Goal: Task Accomplishment & Management: Complete application form

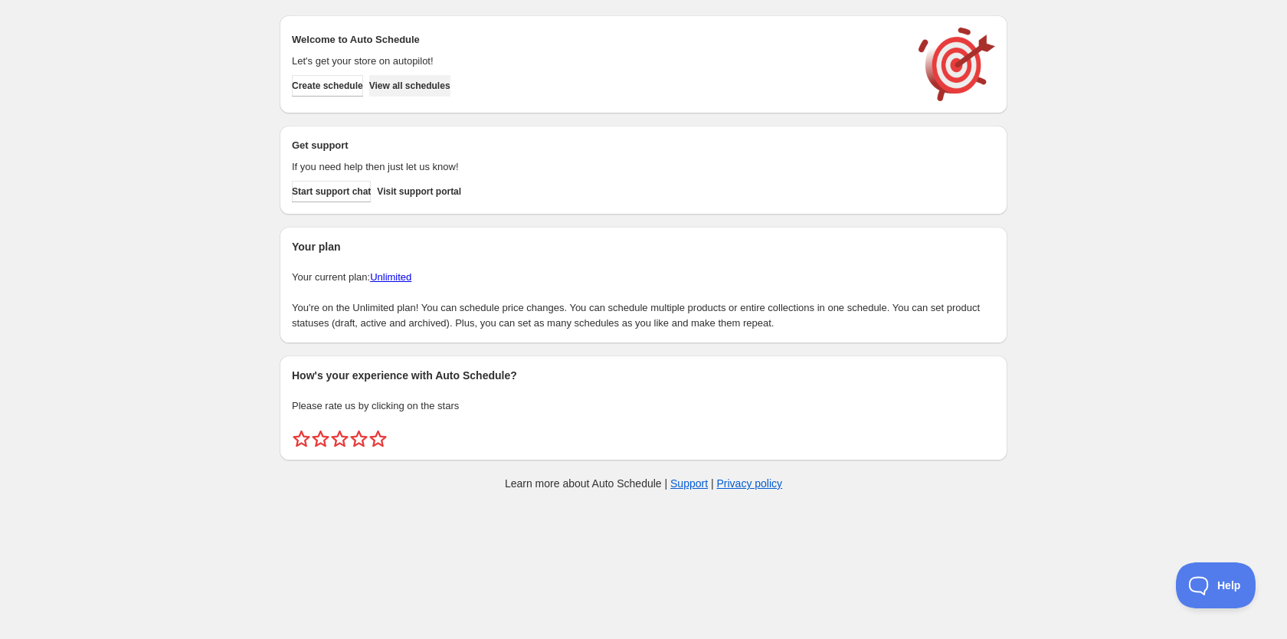
click at [421, 83] on span "View all schedules" at bounding box center [409, 86] width 81 height 12
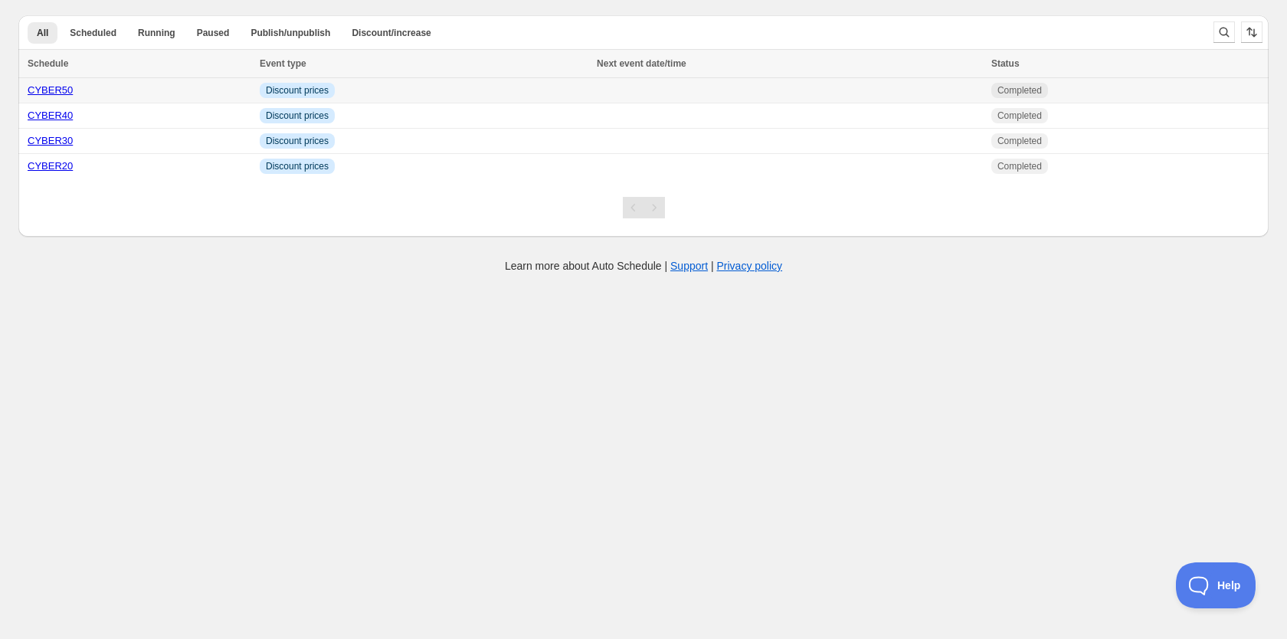
click at [401, 93] on td "Info Discount prices" at bounding box center [423, 90] width 337 height 25
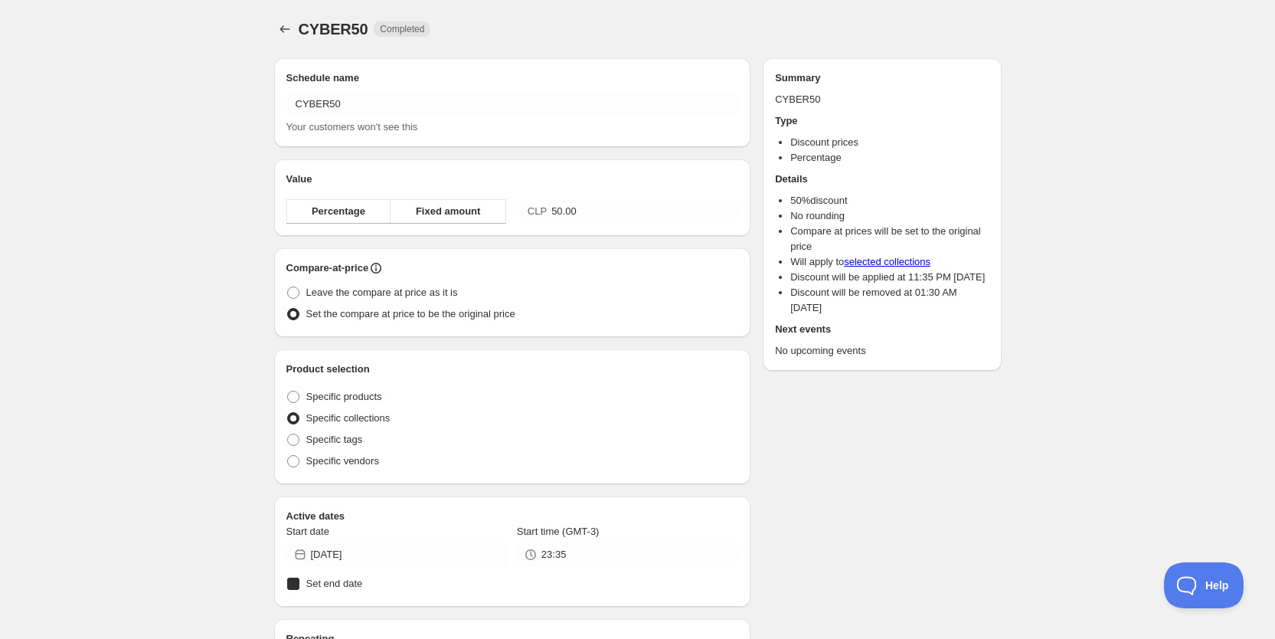
radio input "true"
checkbox input "true"
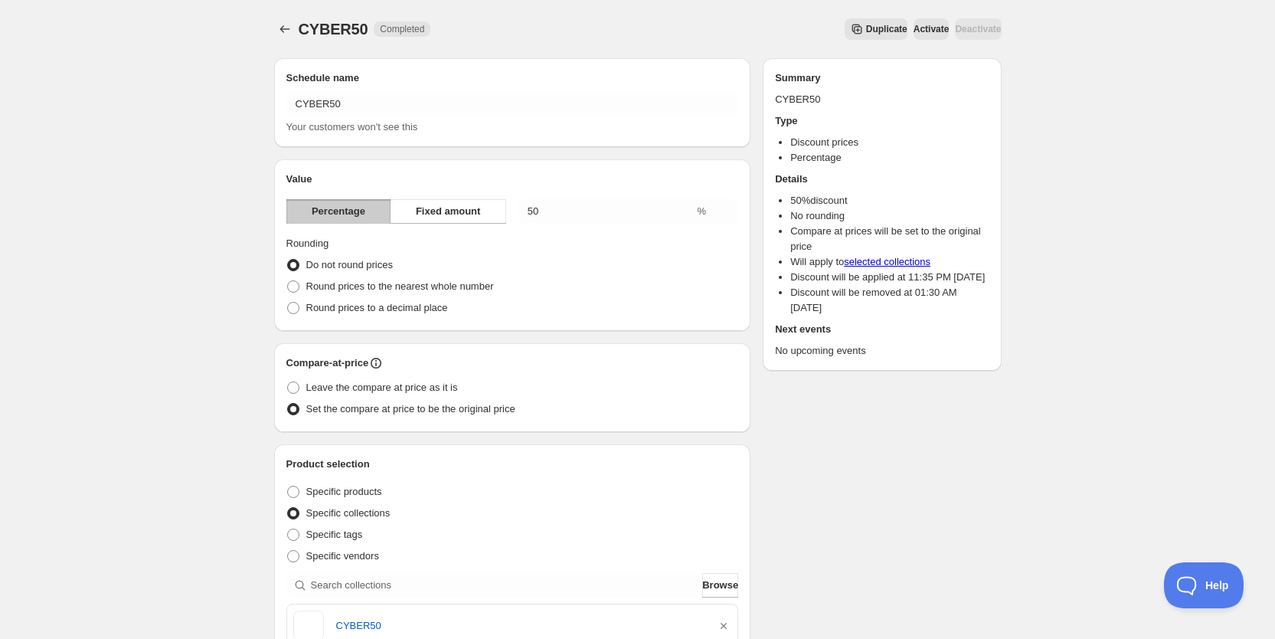
click at [914, 19] on button "Activate" at bounding box center [932, 28] width 36 height 21
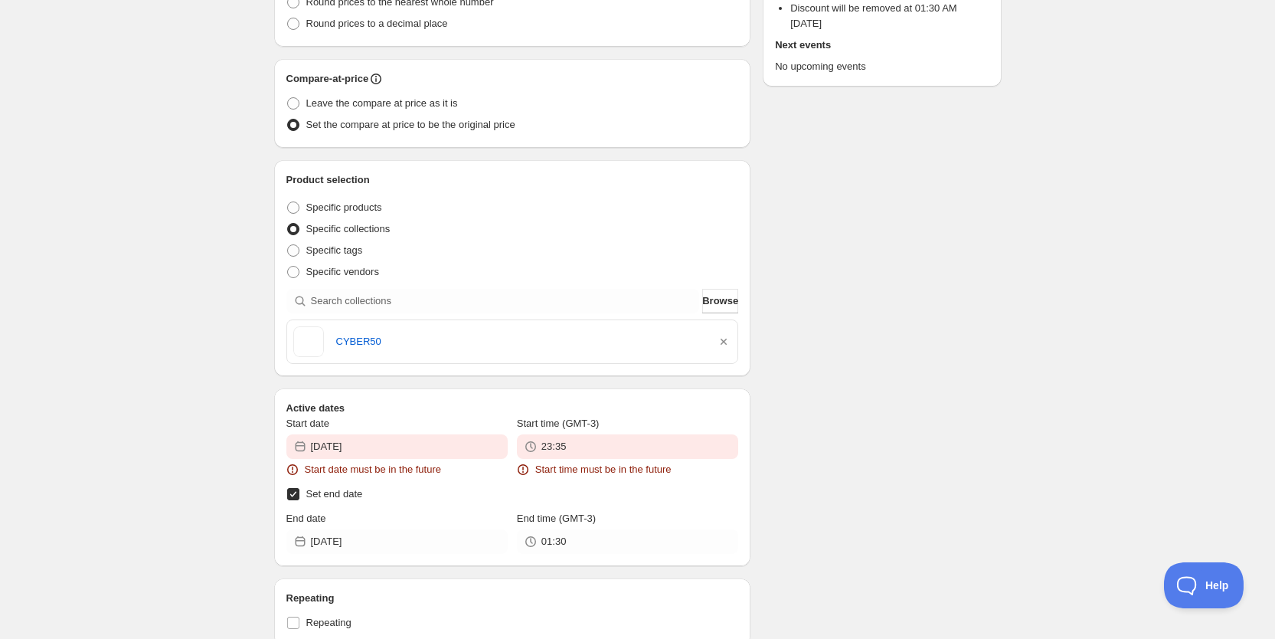
scroll to position [404, 0]
click at [462, 447] on input "[DATE]" at bounding box center [409, 445] width 197 height 25
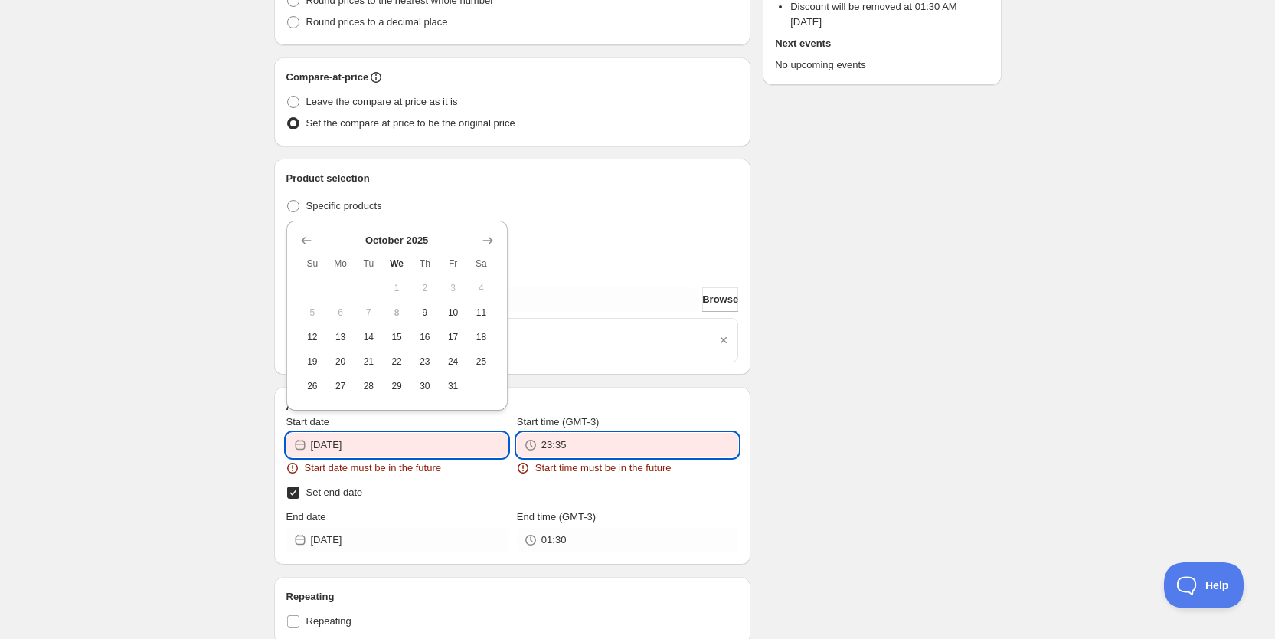
click at [588, 452] on input "23:35" at bounding box center [640, 445] width 197 height 25
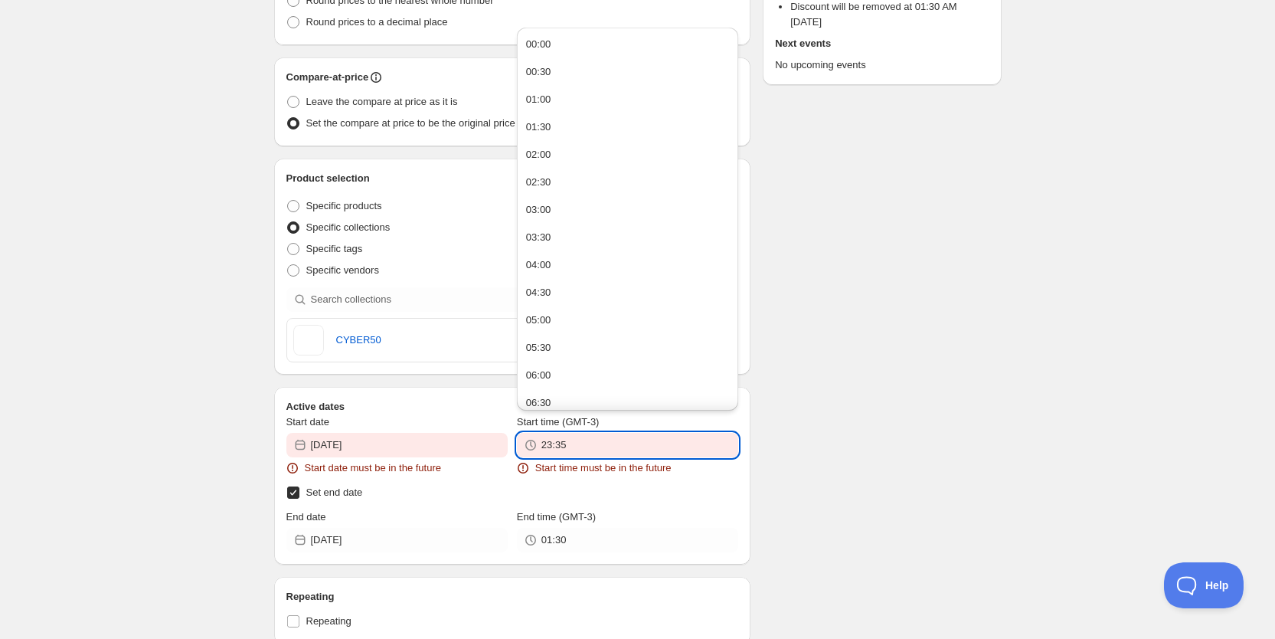
click at [588, 452] on input "23:35" at bounding box center [640, 445] width 197 height 25
click at [606, 547] on input "01:30" at bounding box center [640, 540] width 197 height 25
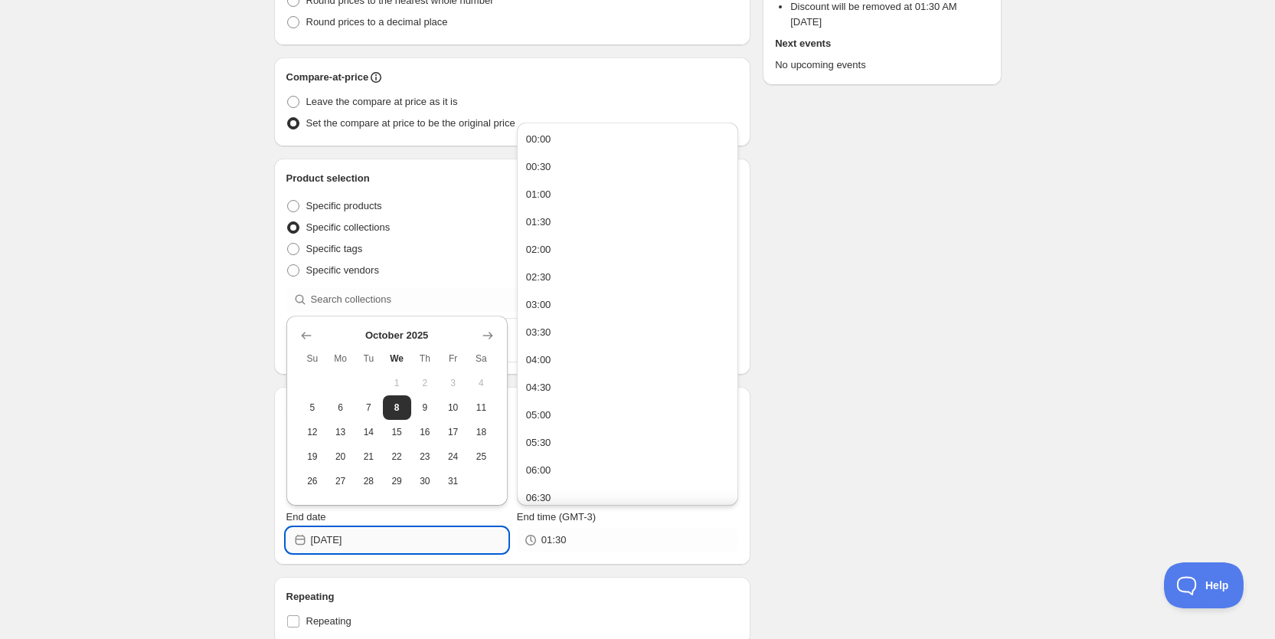
click at [445, 538] on input "[DATE]" at bounding box center [409, 540] width 197 height 25
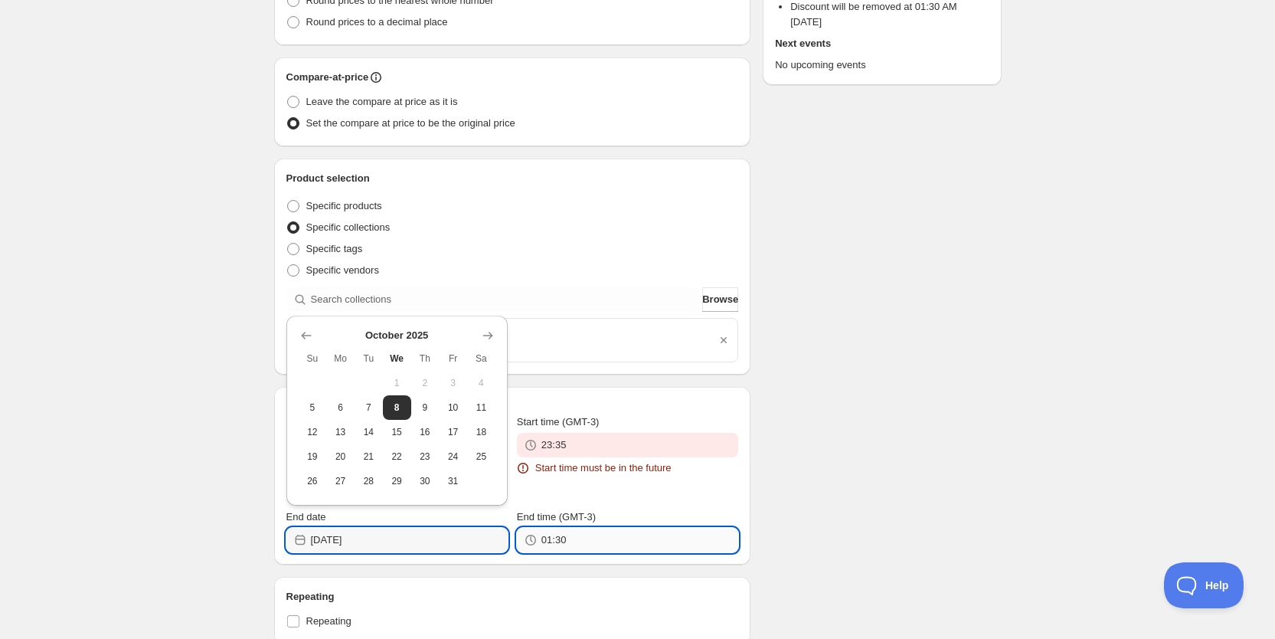
click at [584, 535] on input "01:30" at bounding box center [640, 540] width 197 height 25
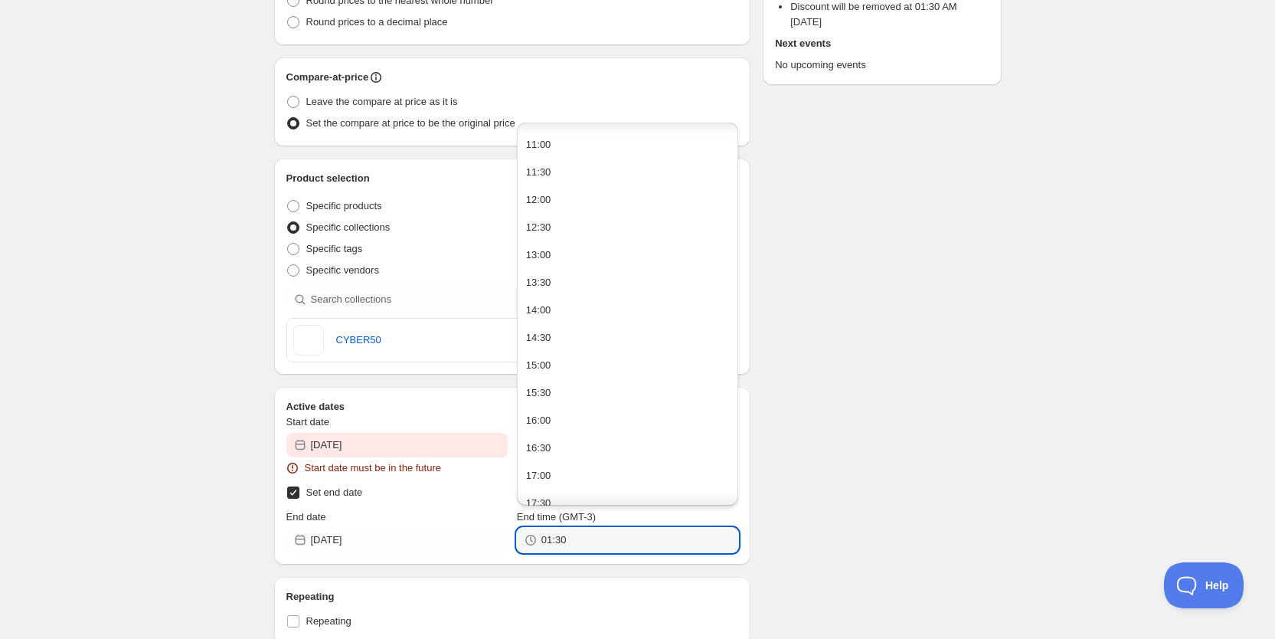
scroll to position [579, 0]
click at [586, 227] on button "12:00" at bounding box center [628, 222] width 212 height 25
type input "12:00"
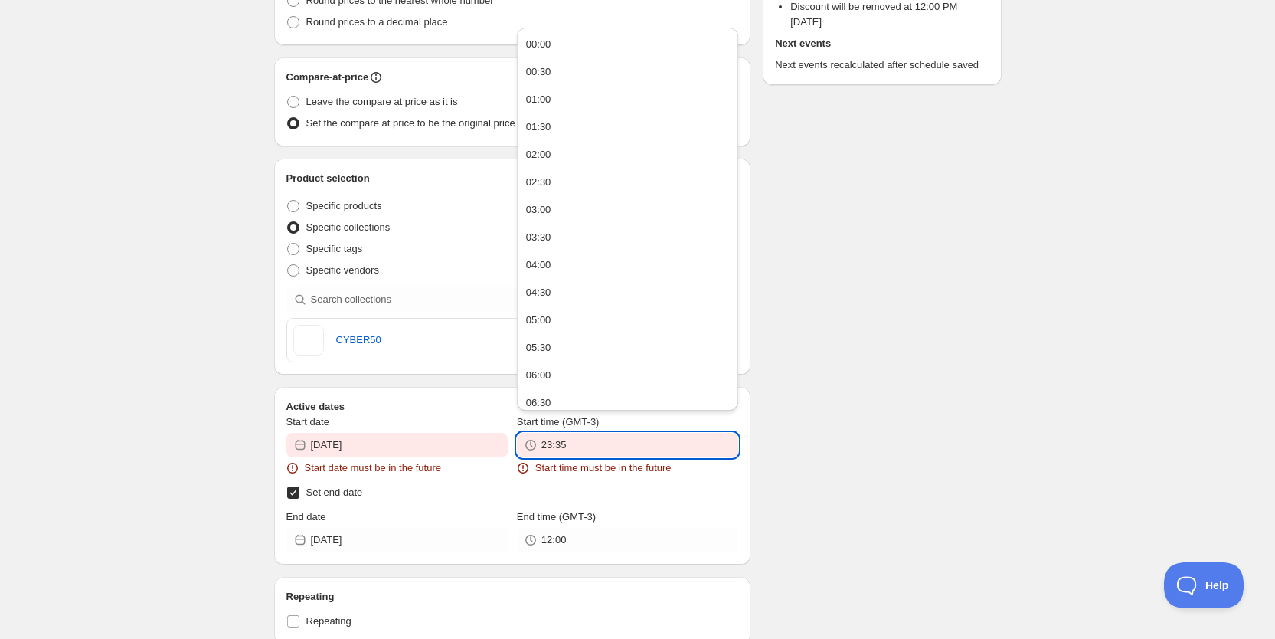
click at [592, 445] on input "23:35" at bounding box center [640, 445] width 197 height 25
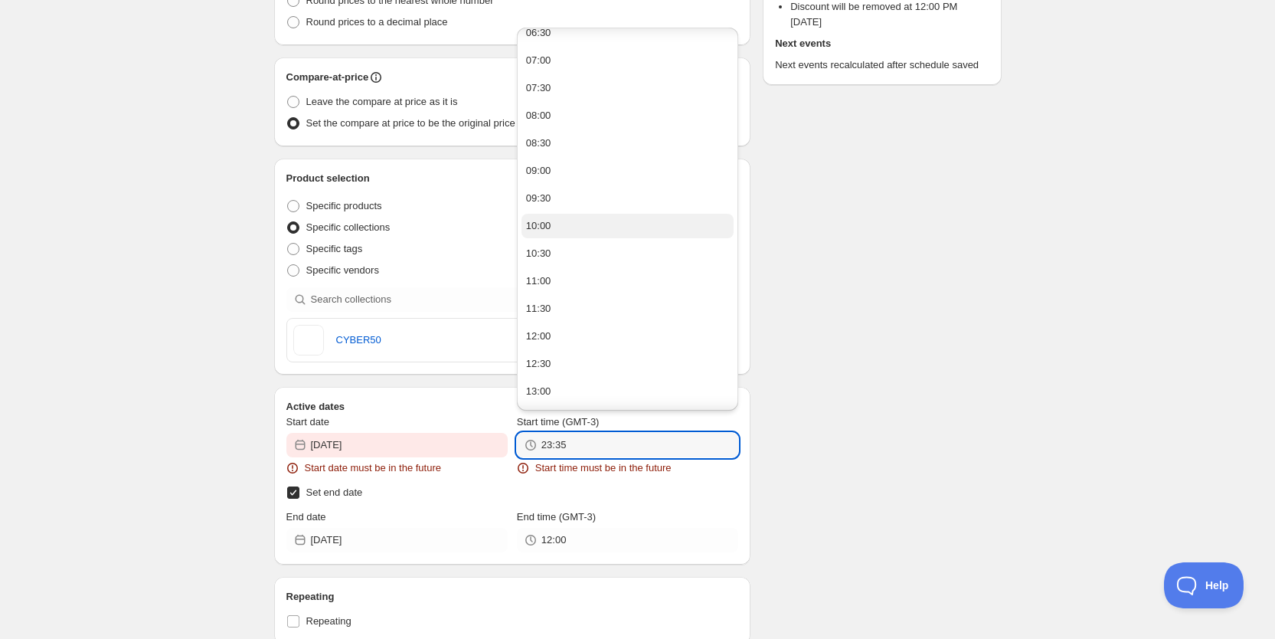
scroll to position [440, 0]
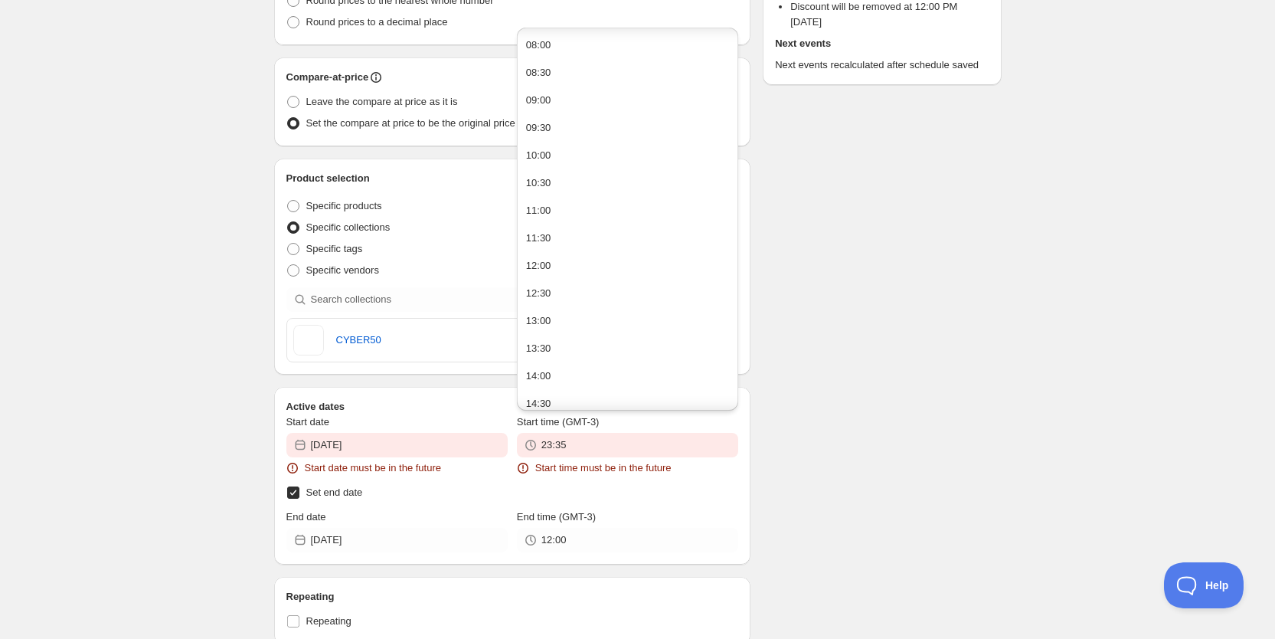
drag, startPoint x: 591, startPoint y: 317, endPoint x: 585, endPoint y: 440, distance: 123.4
click at [585, 440] on div "CYBER50. This page is ready CYBER50 Completed Duplicate Activate Deactivate Mor…" at bounding box center [637, 351] width 1275 height 1510
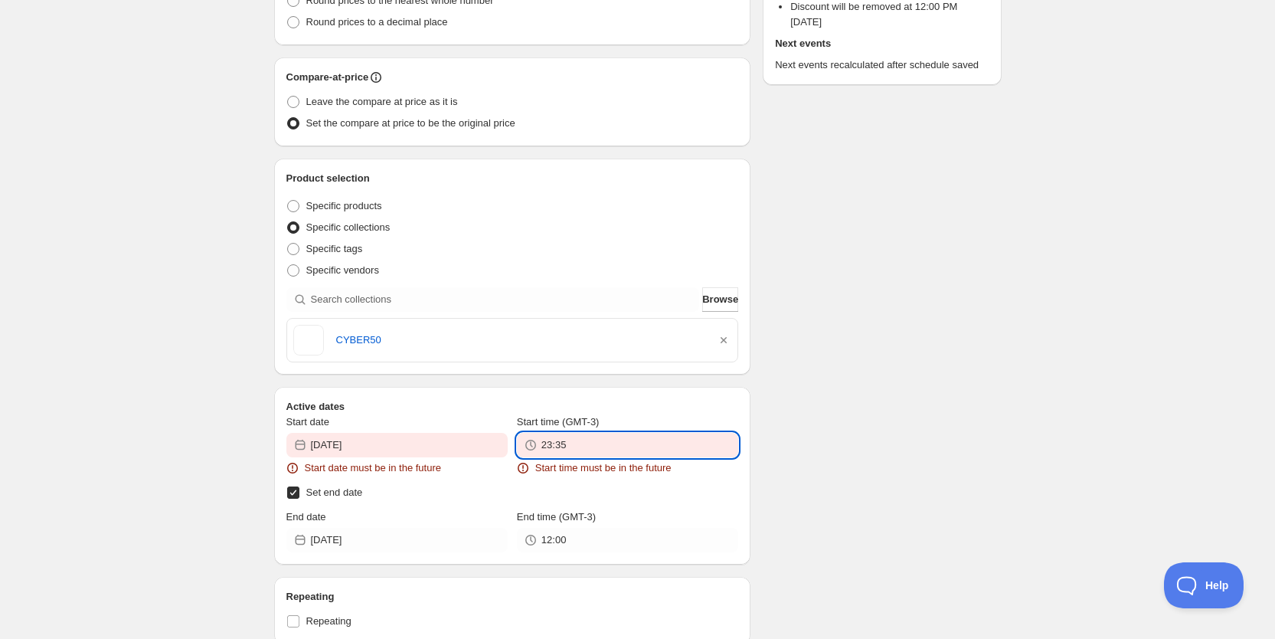
click at [585, 440] on input "23:35" at bounding box center [640, 445] width 197 height 25
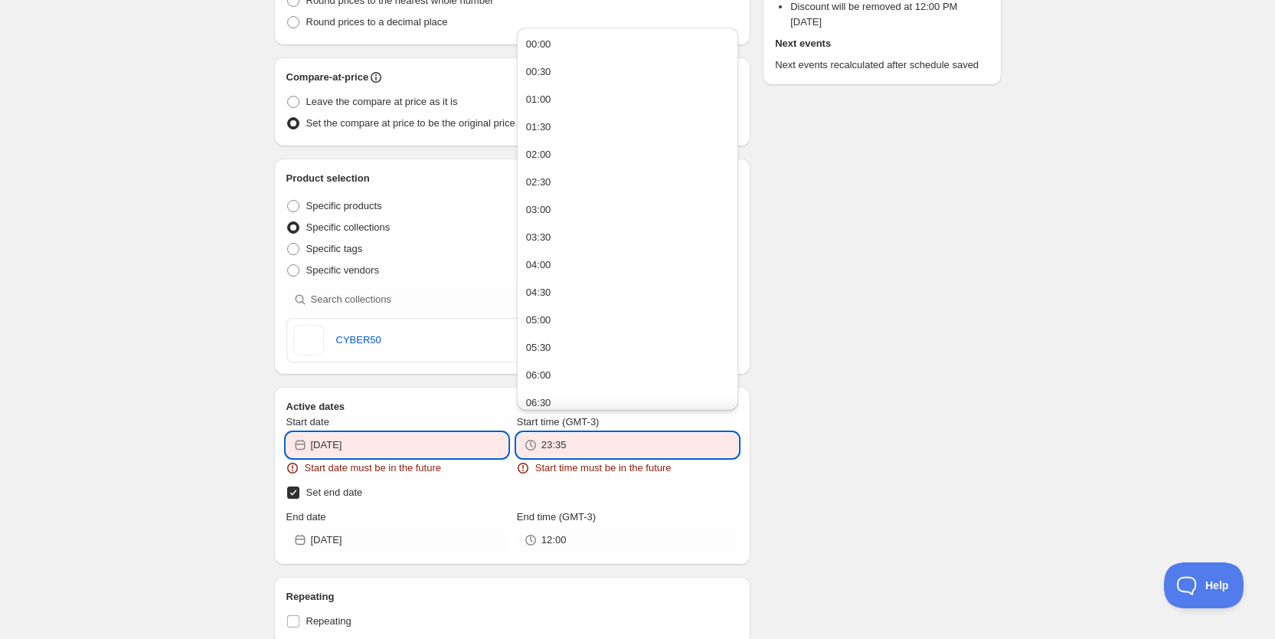
click at [463, 442] on input "[DATE]" at bounding box center [409, 445] width 197 height 25
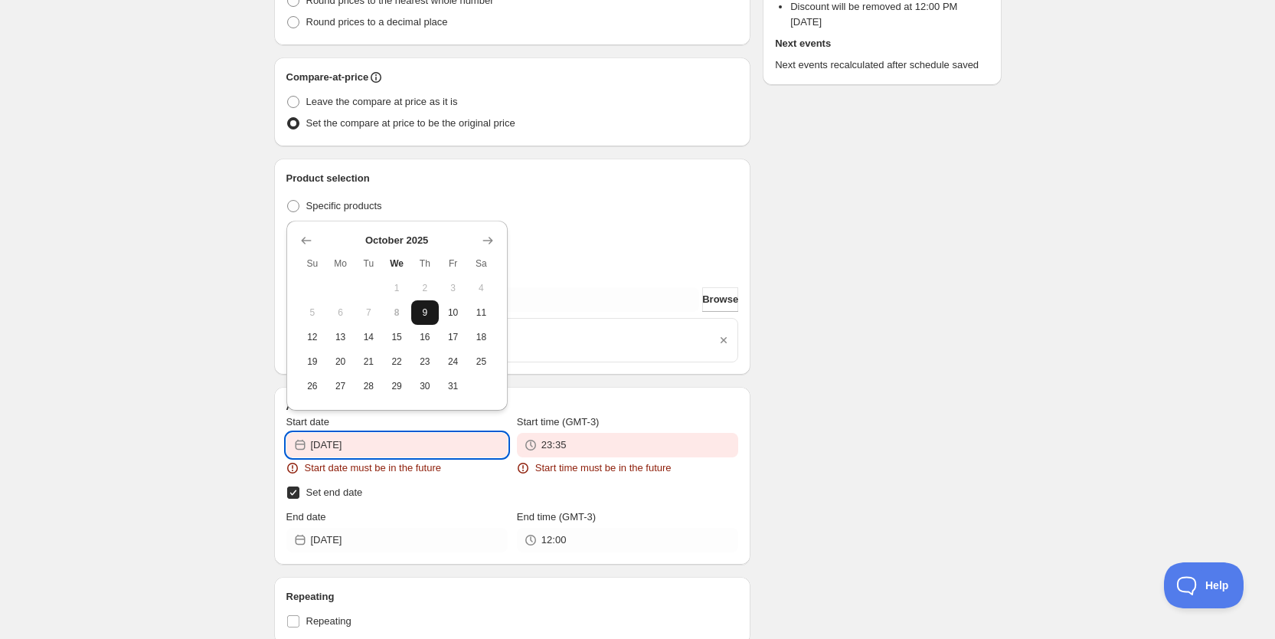
click at [426, 316] on span "9" at bounding box center [425, 312] width 16 height 12
type input "[DATE]"
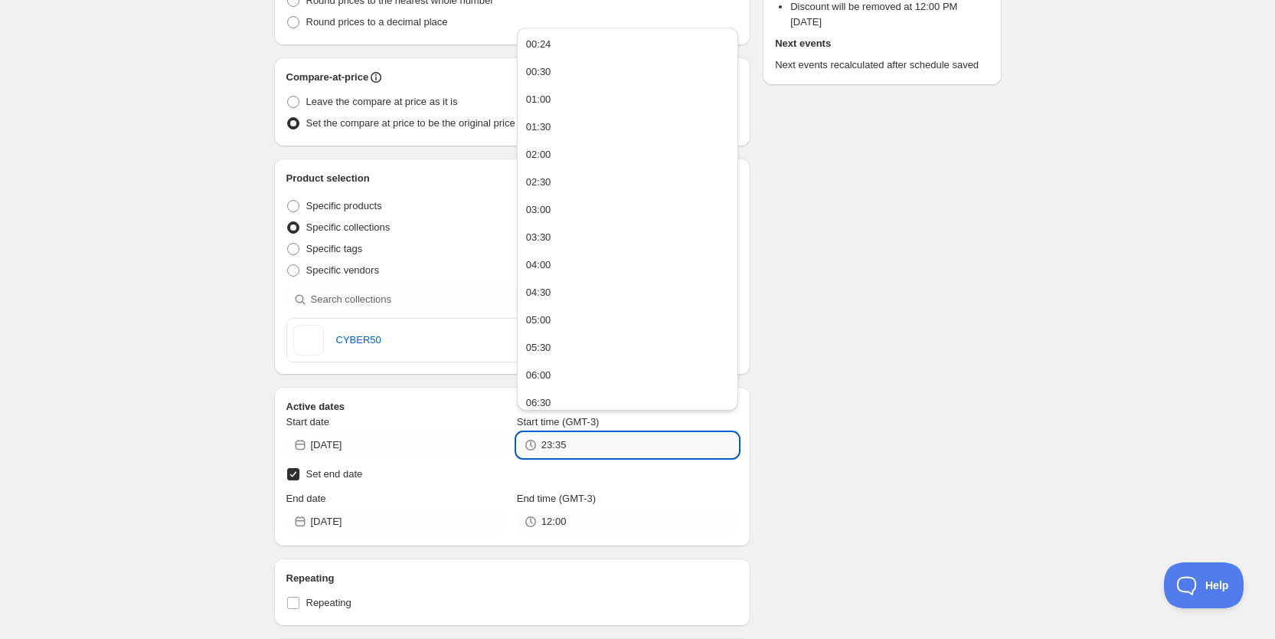
click at [600, 440] on input "23:35" at bounding box center [640, 445] width 197 height 25
click at [968, 299] on div "There were some issues with your form submission Start date must be in the futu…" at bounding box center [632, 349] width 740 height 1415
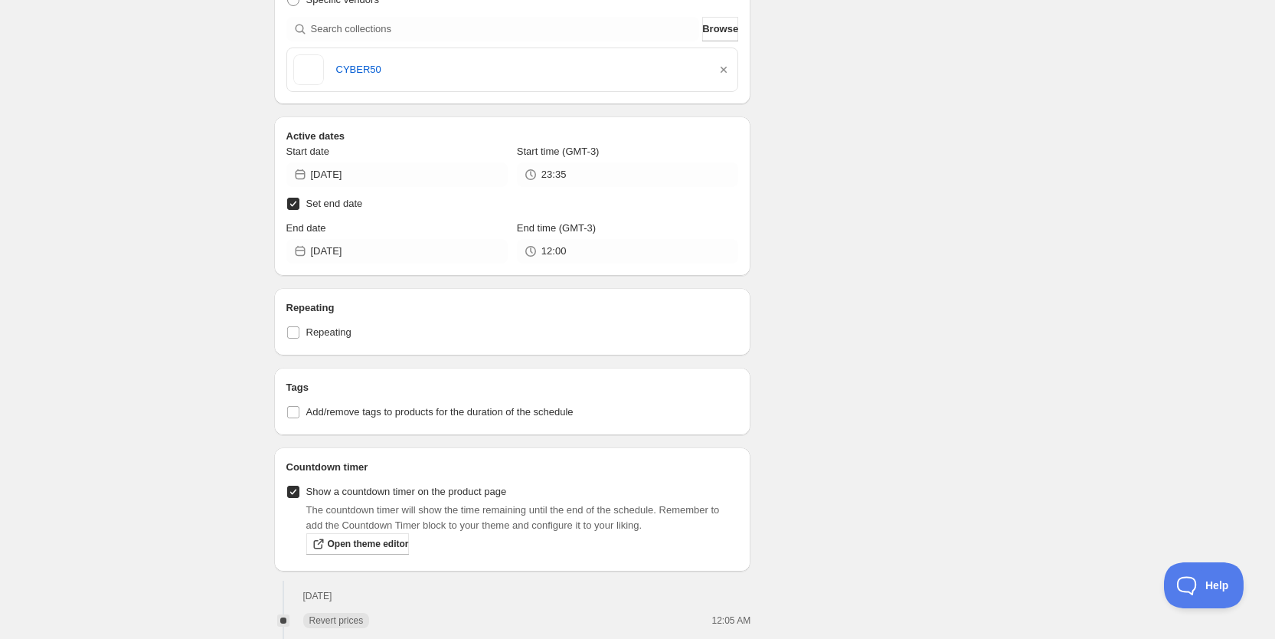
scroll to position [558, 0]
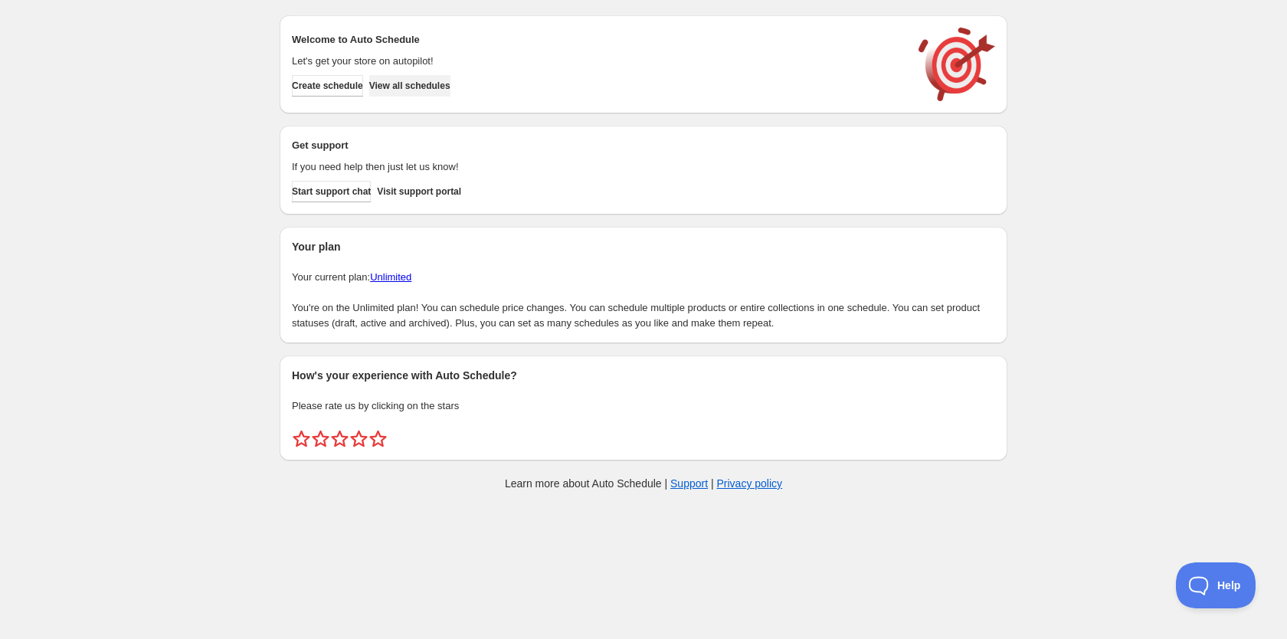
click at [428, 81] on span "View all schedules" at bounding box center [409, 86] width 81 height 12
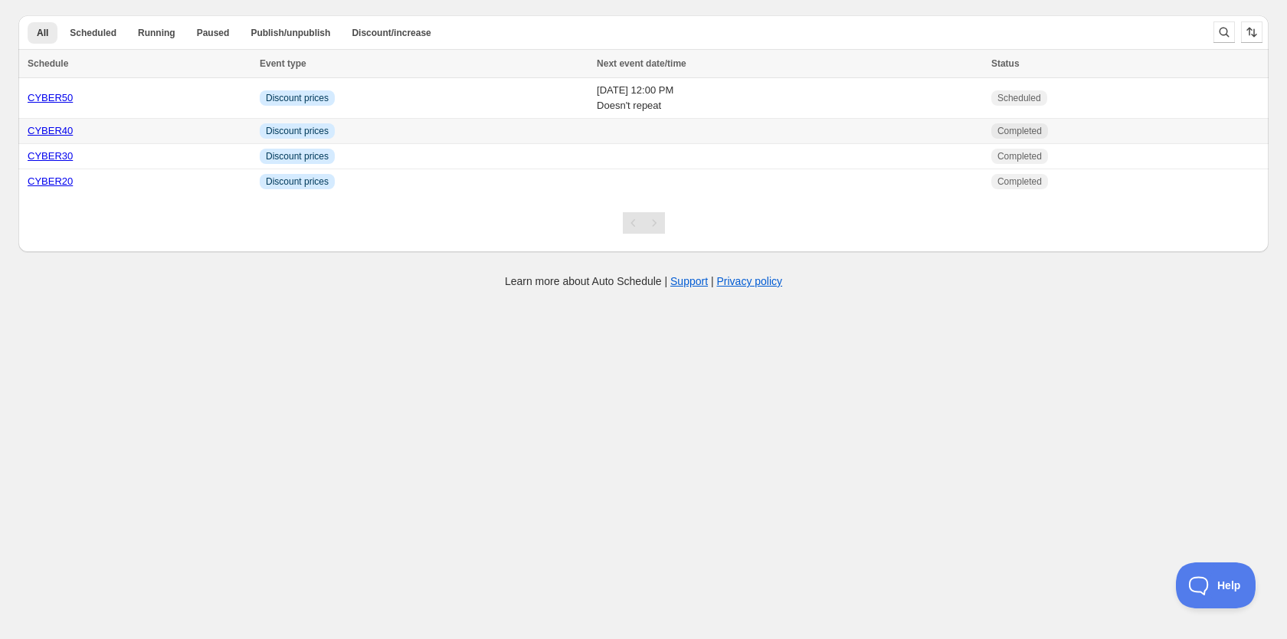
click at [443, 136] on td "Info Discount prices" at bounding box center [423, 131] width 337 height 25
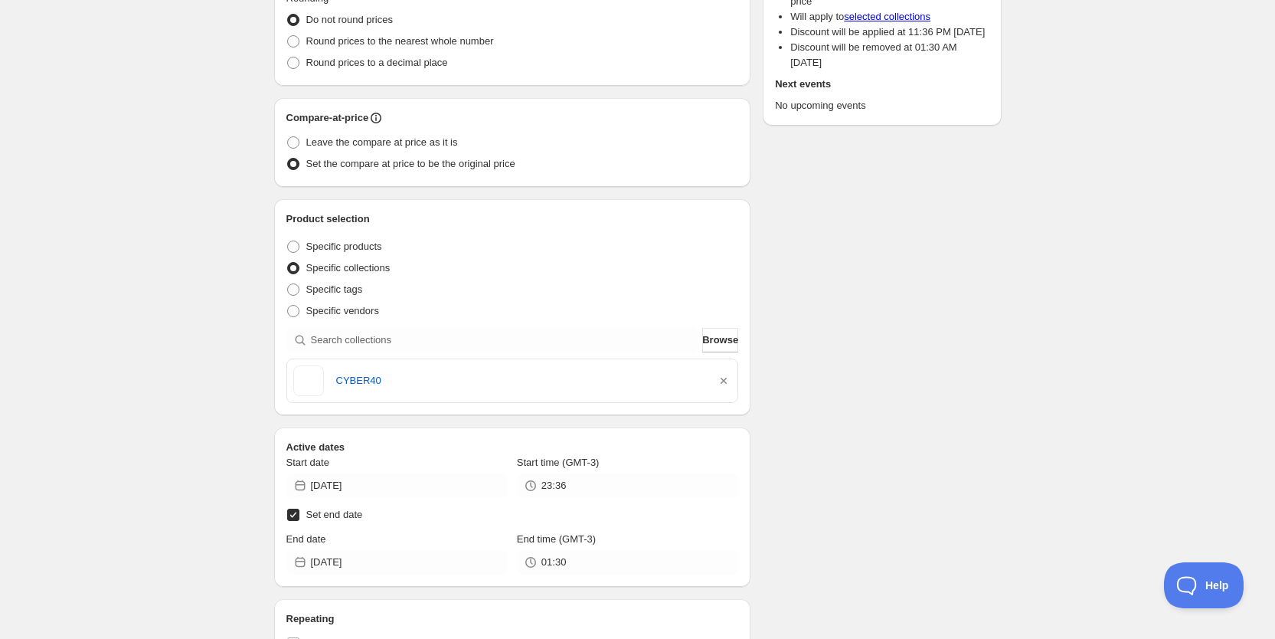
scroll to position [247, 0]
click at [597, 479] on input "23:36" at bounding box center [640, 483] width 197 height 25
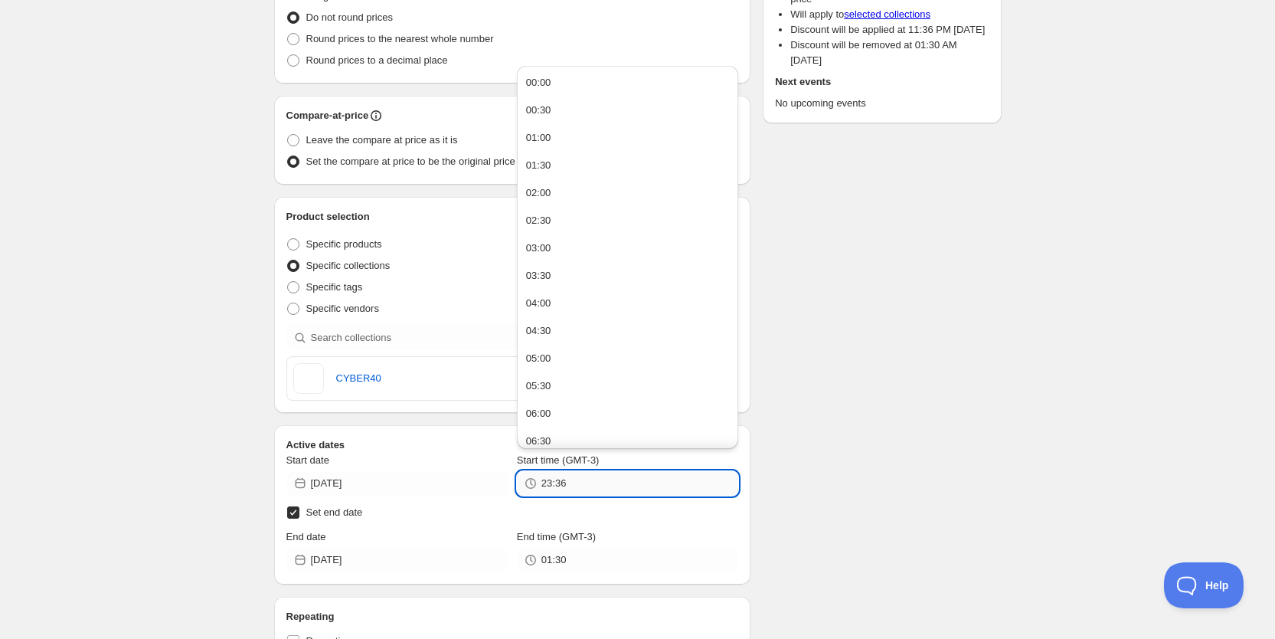
click at [597, 479] on input "23:36" at bounding box center [640, 483] width 197 height 25
click at [456, 484] on input "[DATE]" at bounding box center [409, 483] width 197 height 25
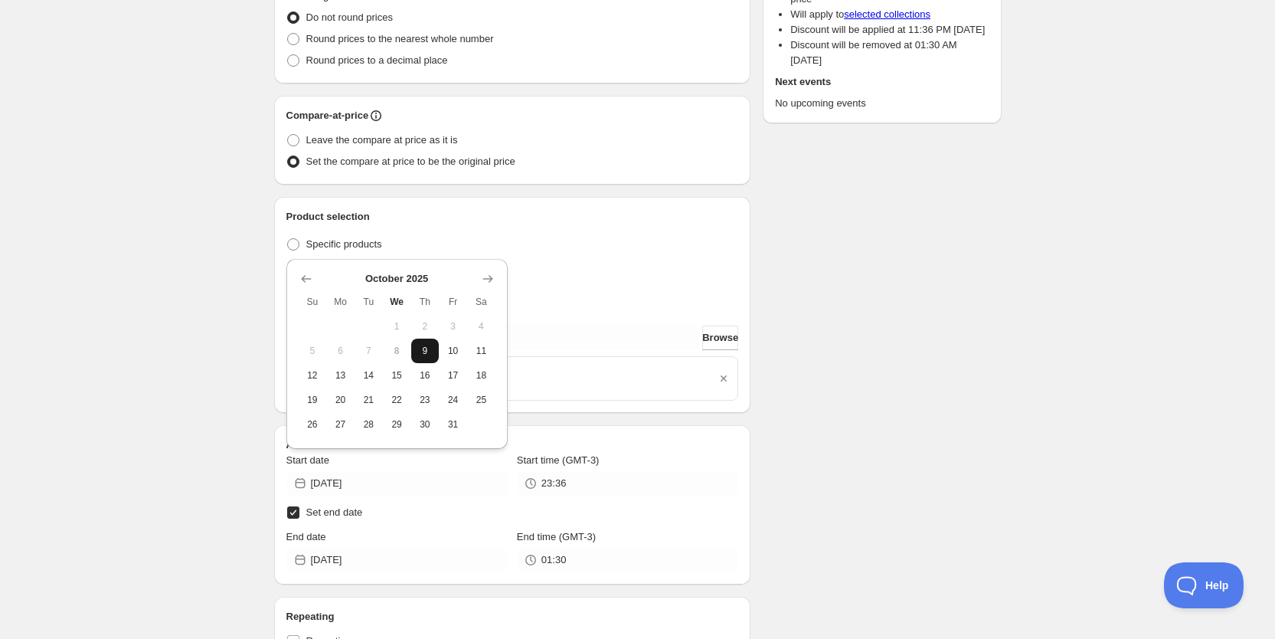
click at [427, 358] on button "9" at bounding box center [425, 351] width 28 height 25
type input "[DATE]"
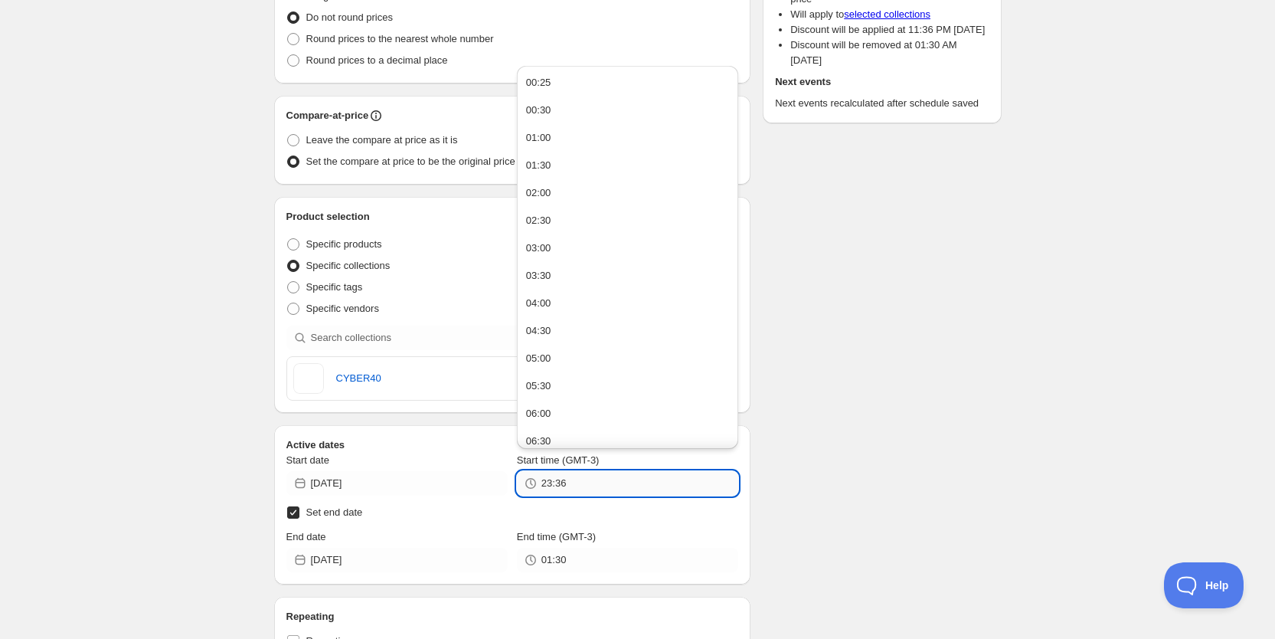
click at [595, 483] on input "23:36" at bounding box center [640, 483] width 197 height 25
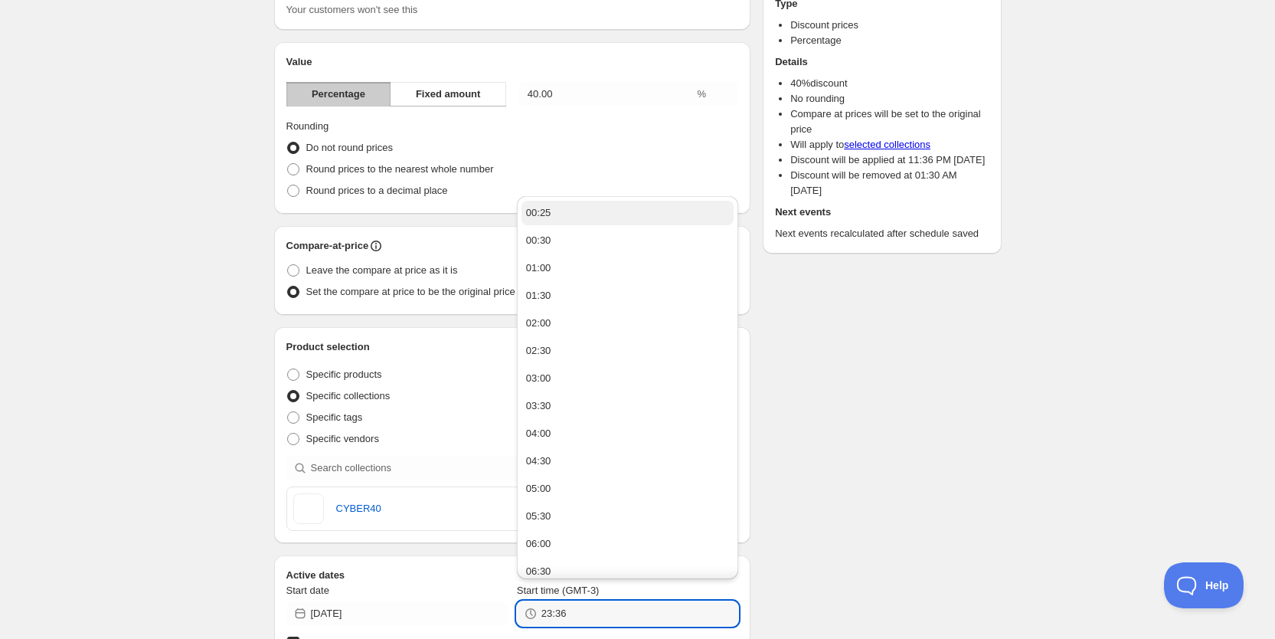
scroll to position [116, 0]
click at [573, 213] on button "00:25" at bounding box center [628, 213] width 212 height 25
type input "00:25"
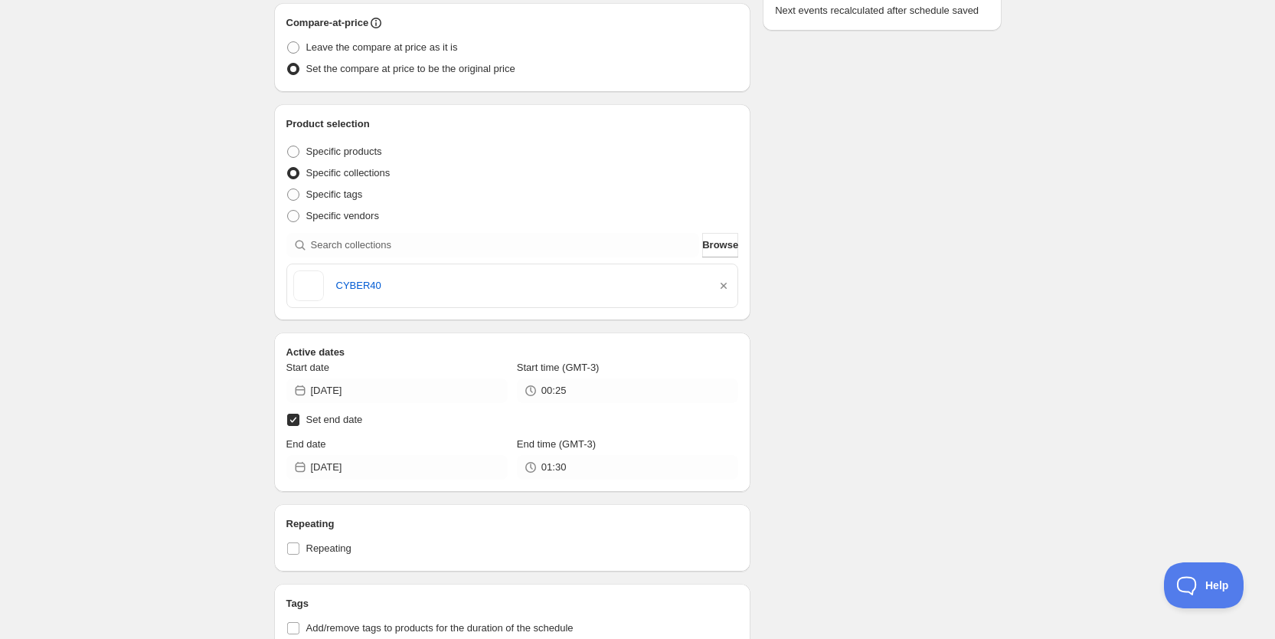
scroll to position [342, 0]
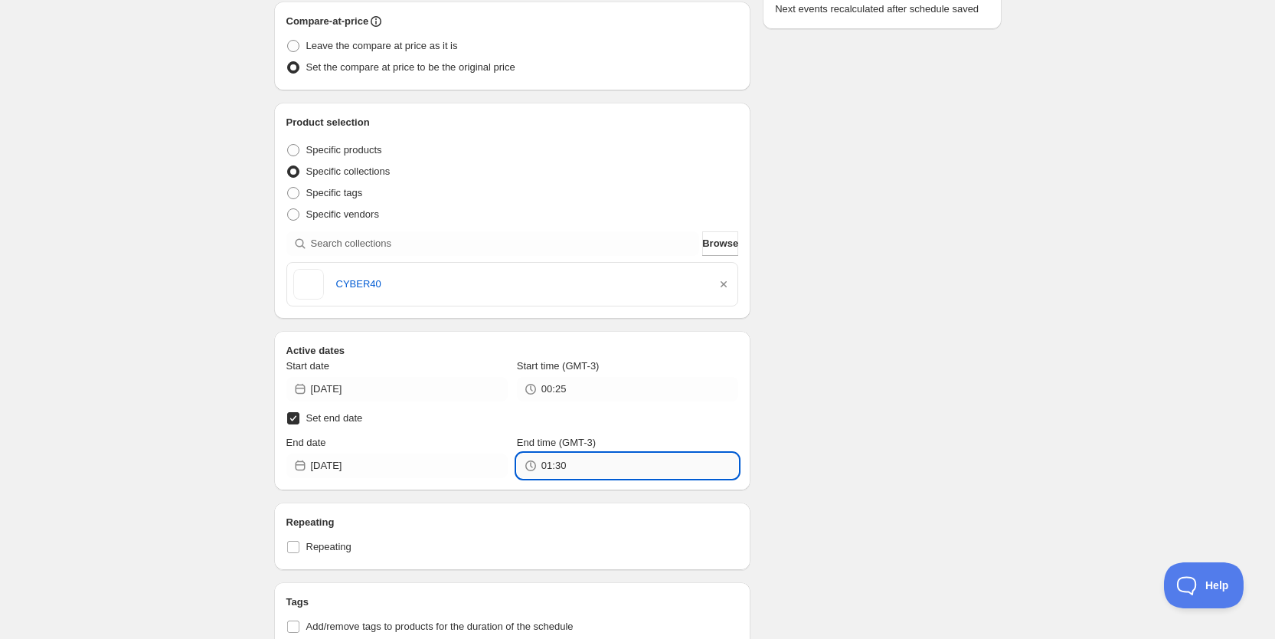
click at [578, 466] on input "01:30" at bounding box center [640, 465] width 197 height 25
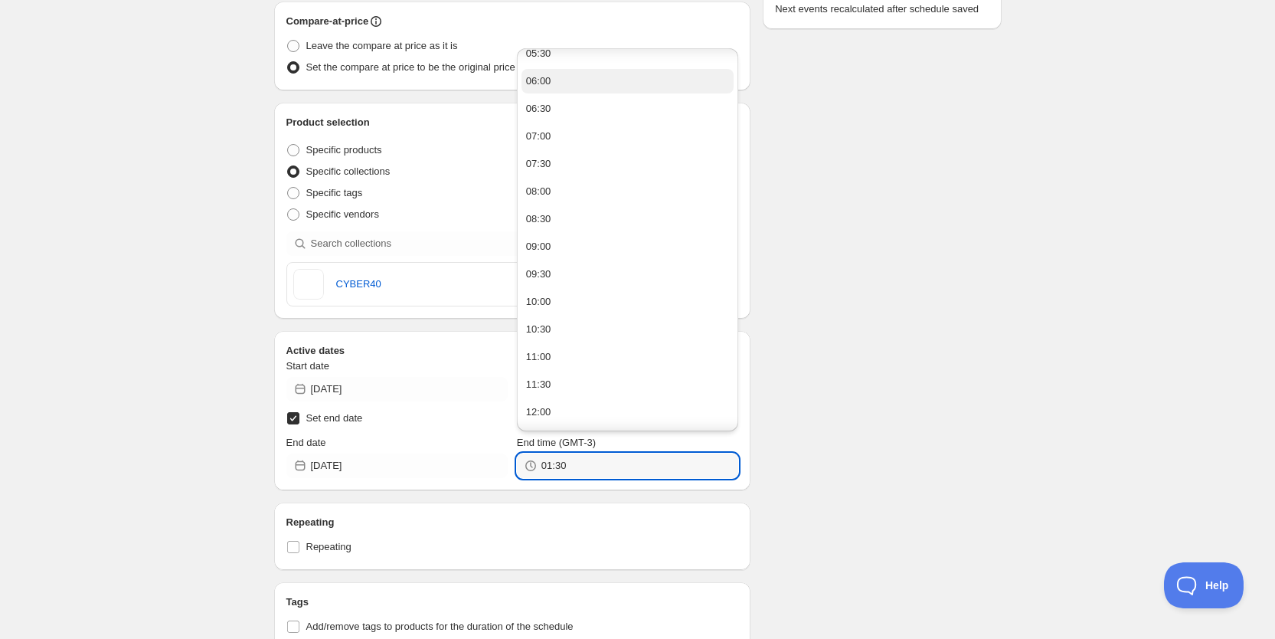
scroll to position [289, 0]
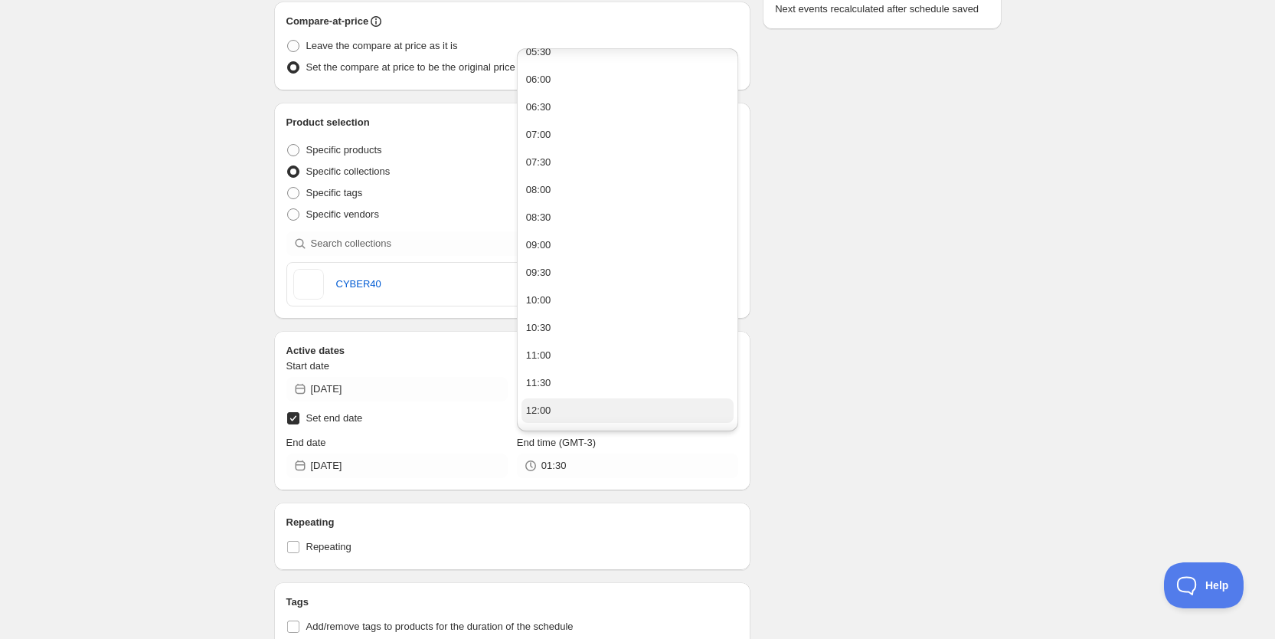
click at [564, 414] on button "12:00" at bounding box center [628, 410] width 212 height 25
type input "12:00"
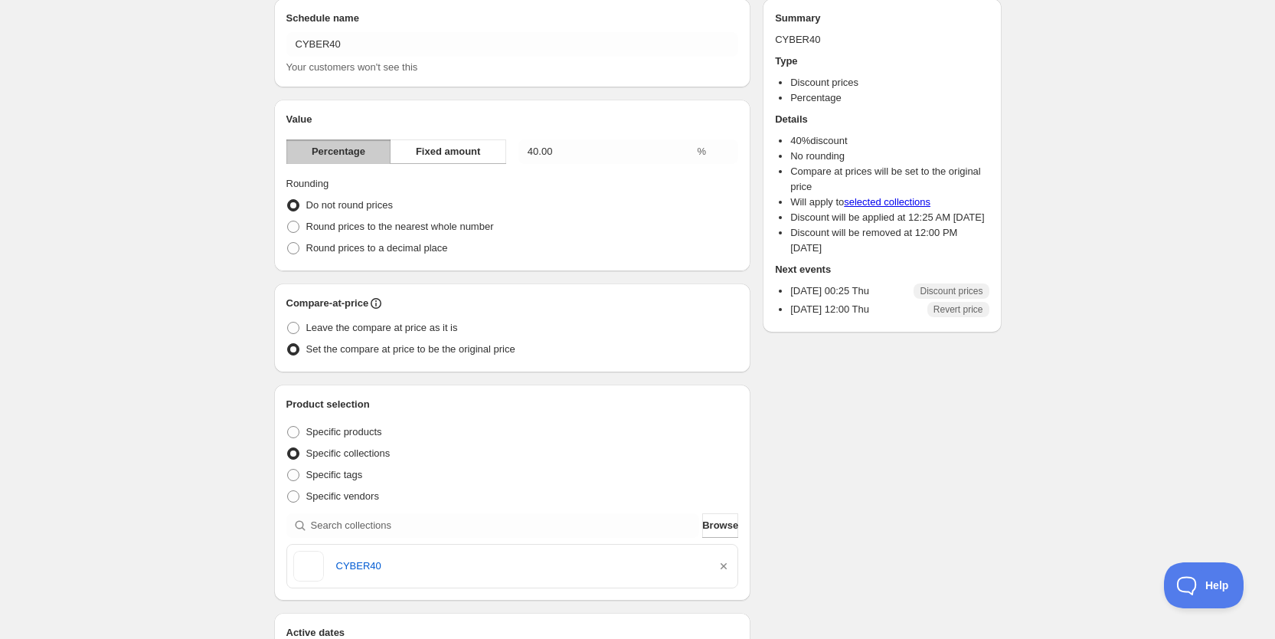
scroll to position [0, 0]
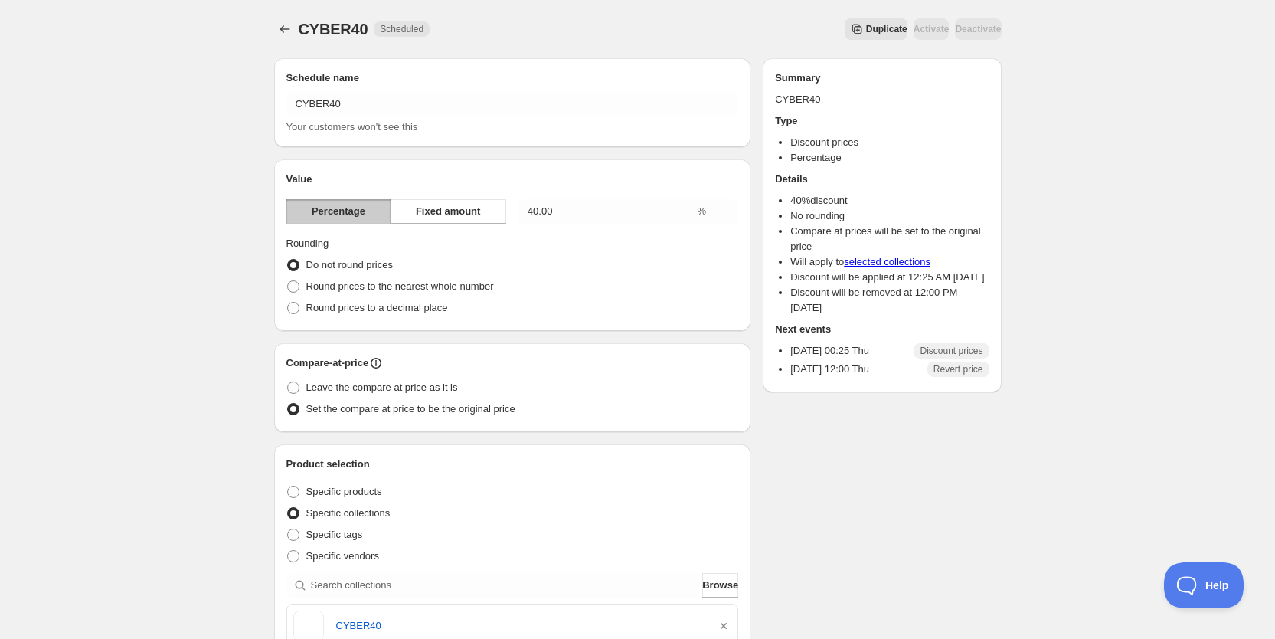
click at [914, 29] on div "Activate" at bounding box center [932, 28] width 36 height 21
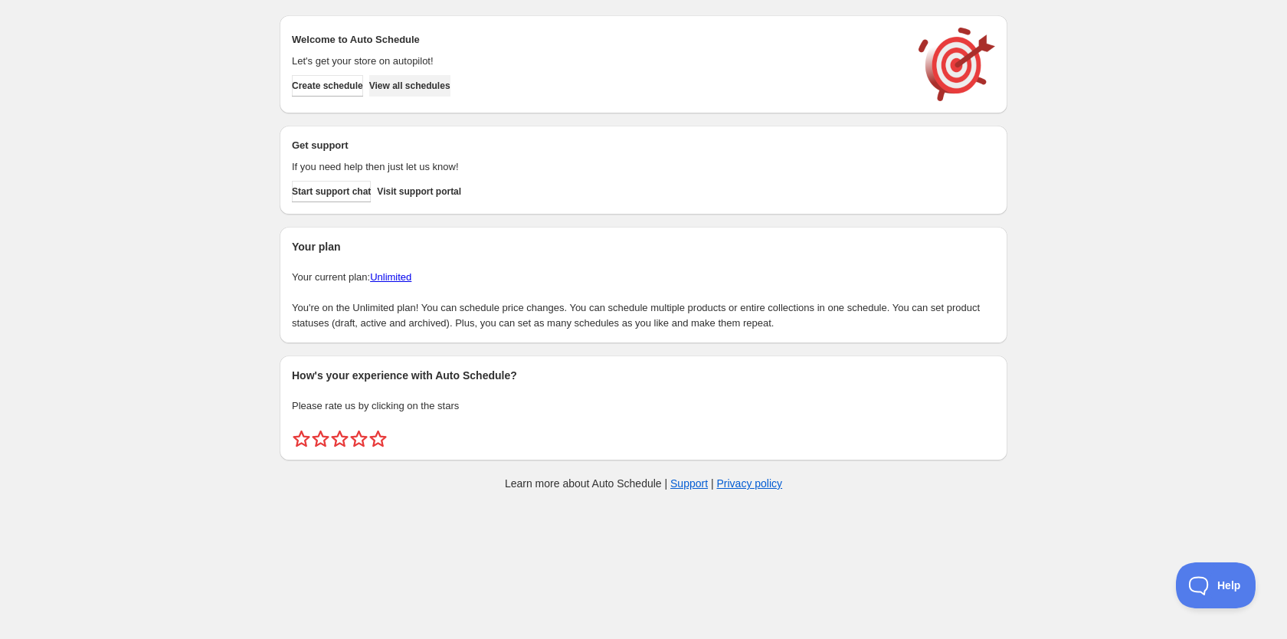
click at [436, 80] on span "View all schedules" at bounding box center [409, 86] width 81 height 12
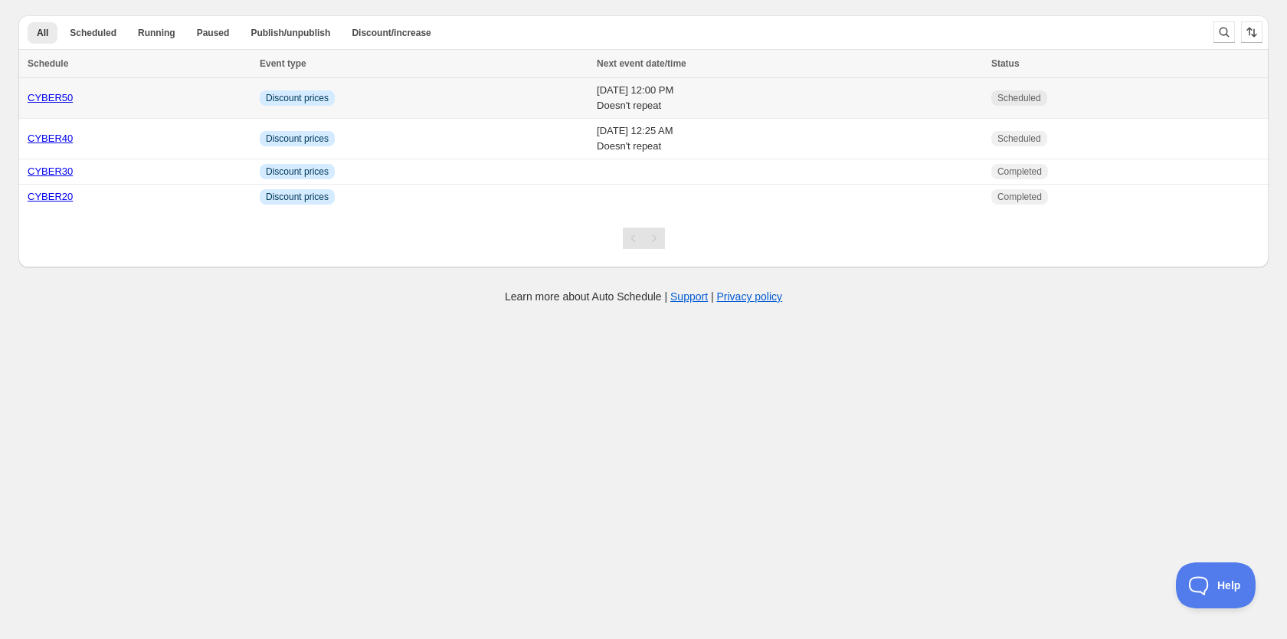
click at [424, 90] on td "Info Discount prices" at bounding box center [423, 98] width 337 height 41
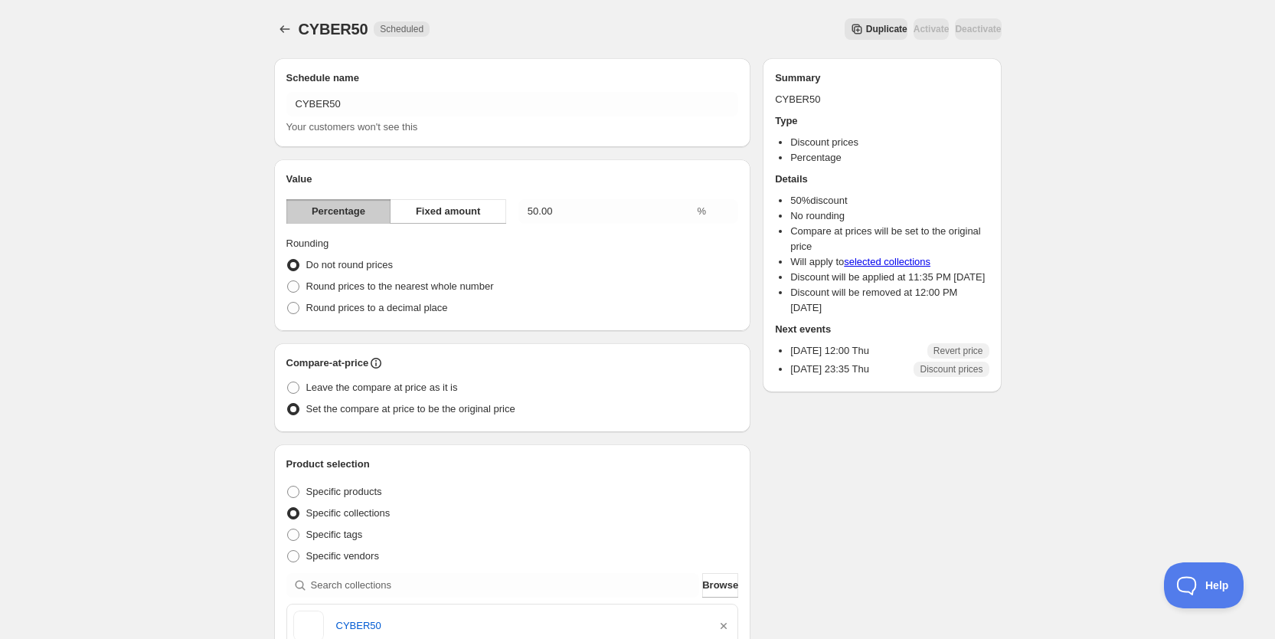
click at [914, 21] on div "Activate" at bounding box center [932, 28] width 36 height 21
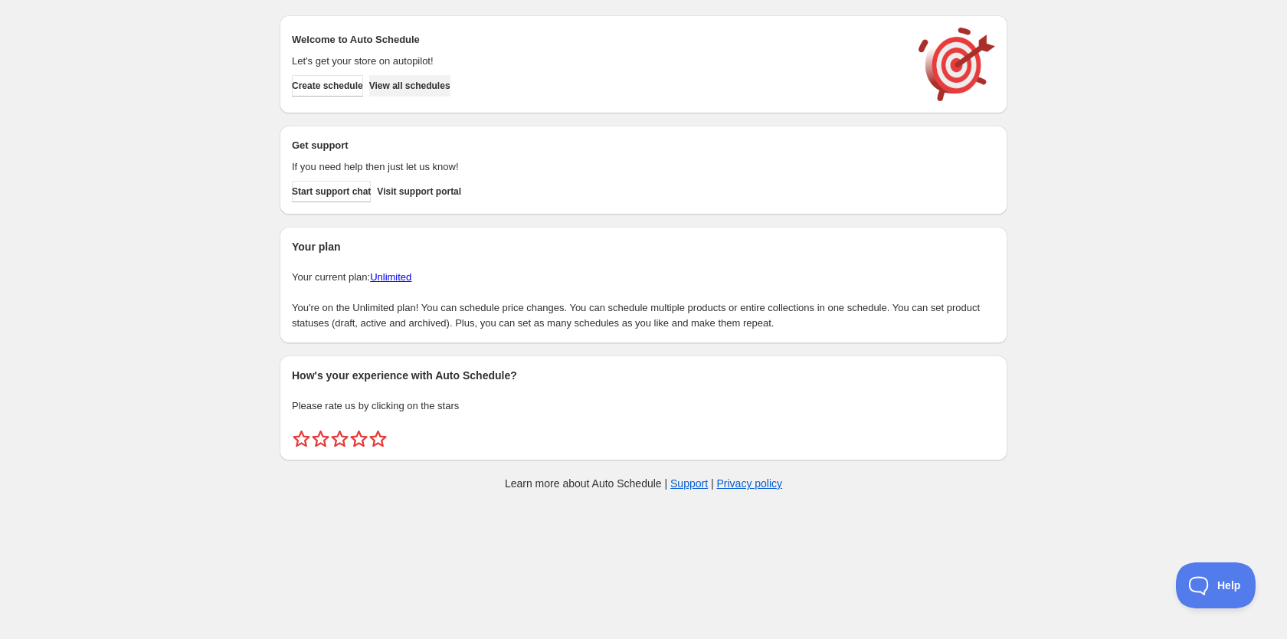
click at [431, 81] on span "View all schedules" at bounding box center [409, 86] width 81 height 12
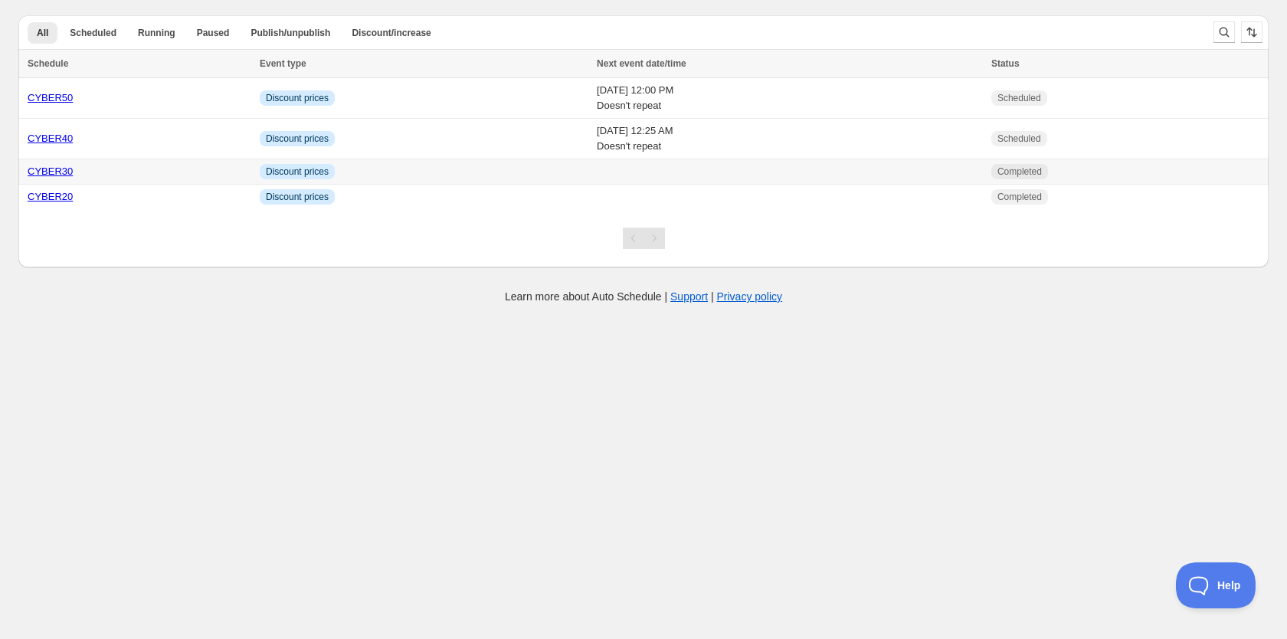
click at [420, 173] on td "Info Discount prices" at bounding box center [423, 171] width 337 height 25
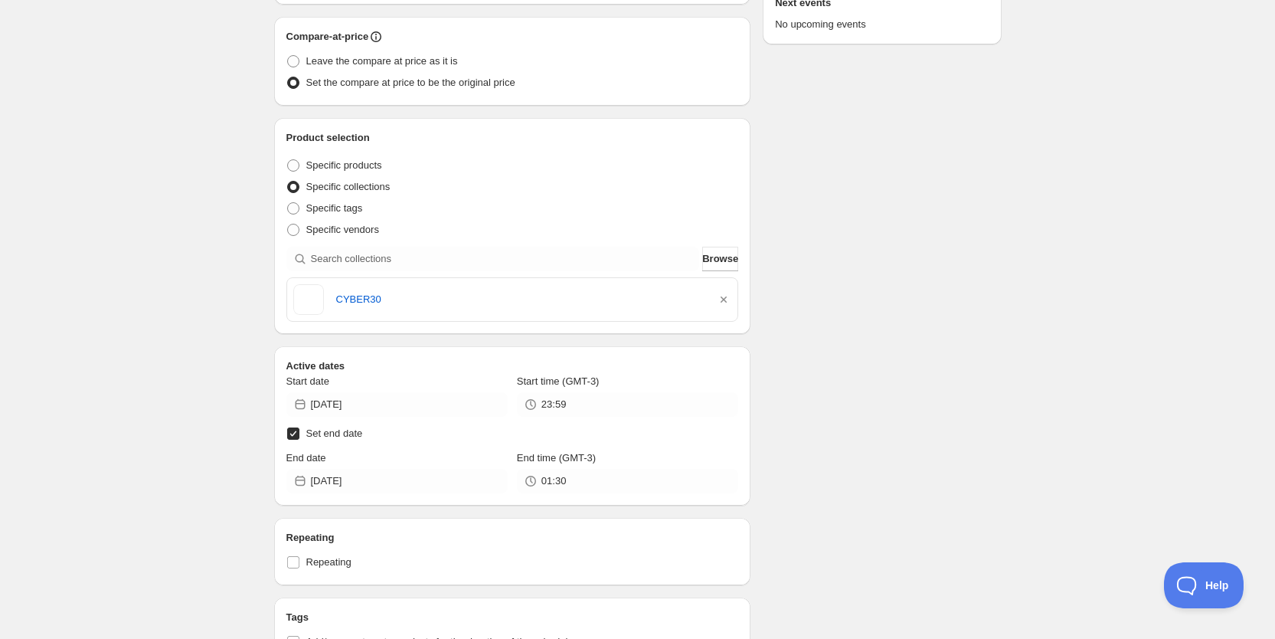
scroll to position [328, 0]
click at [424, 404] on input "[DATE]" at bounding box center [409, 403] width 197 height 25
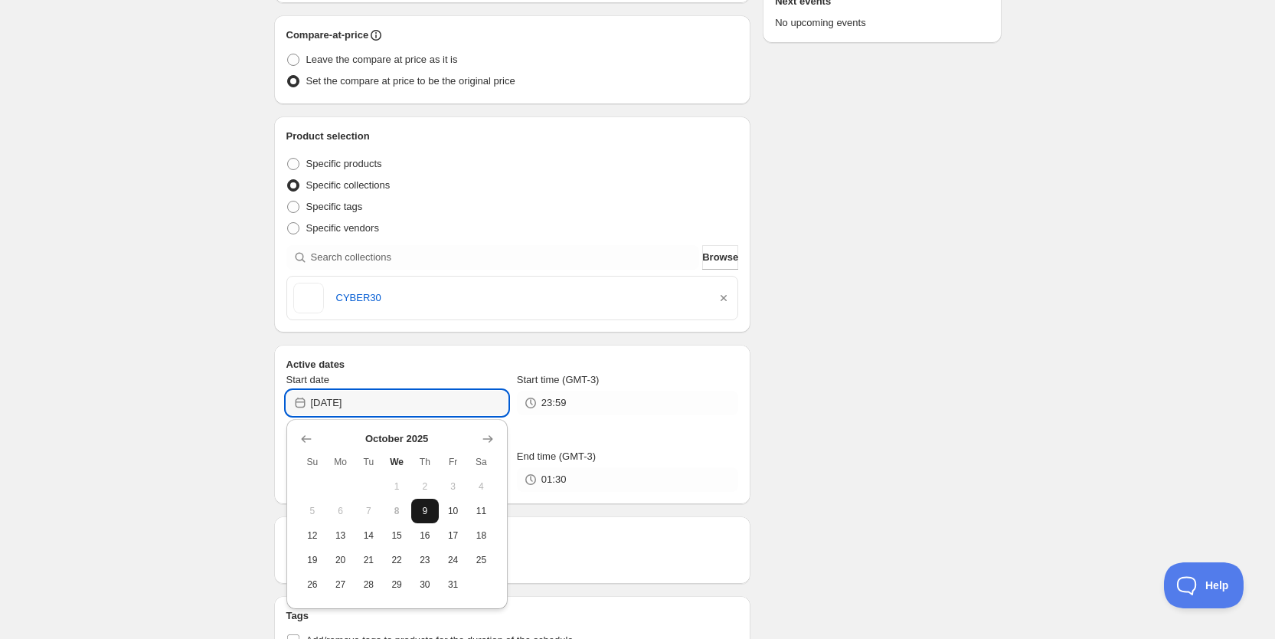
click at [425, 519] on button "9" at bounding box center [425, 511] width 28 height 25
type input "[DATE]"
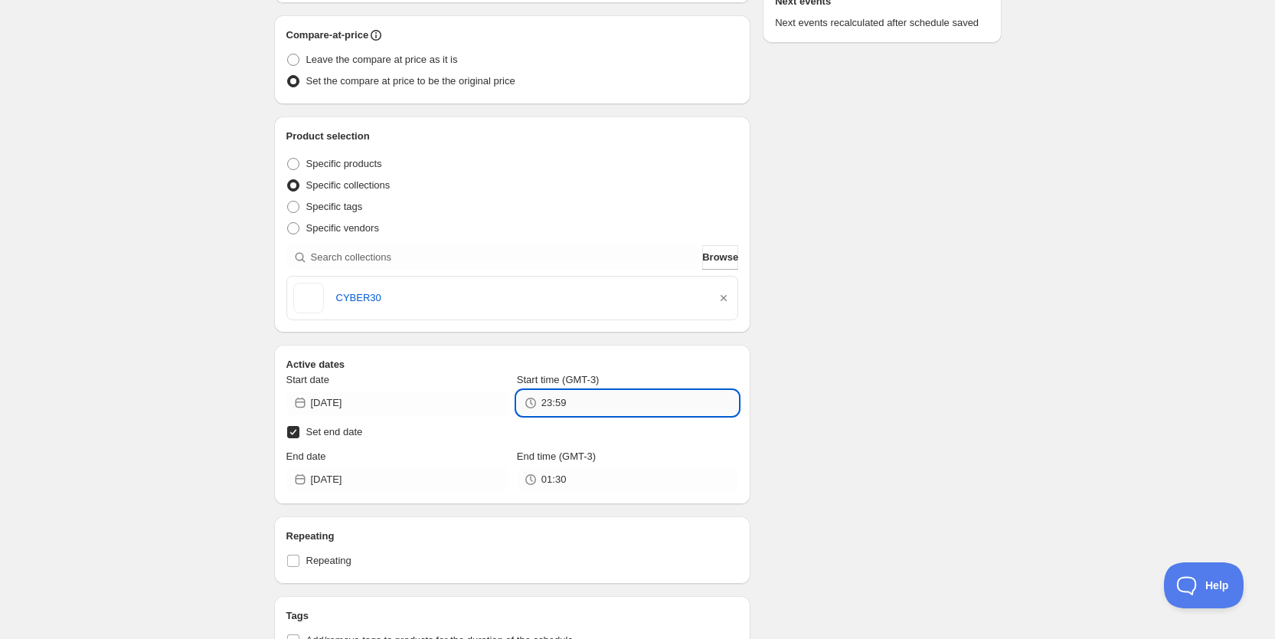
click at [579, 412] on input "23:59" at bounding box center [640, 403] width 197 height 25
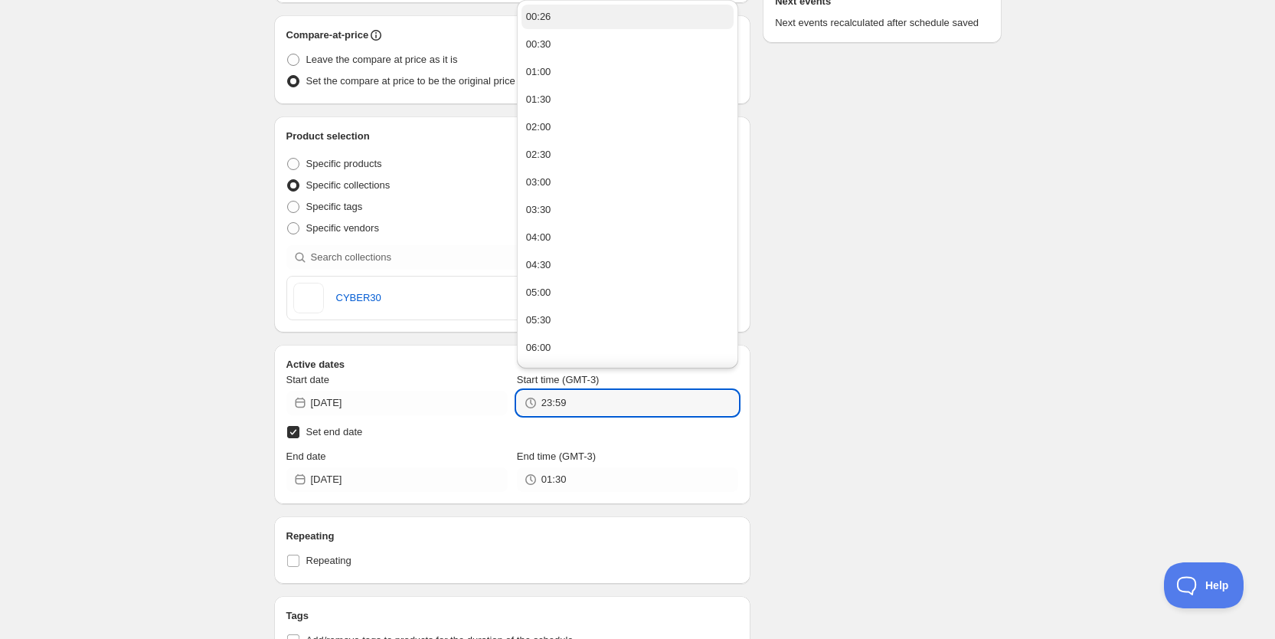
click at [578, 25] on button "00:26" at bounding box center [628, 17] width 212 height 25
type input "00:26"
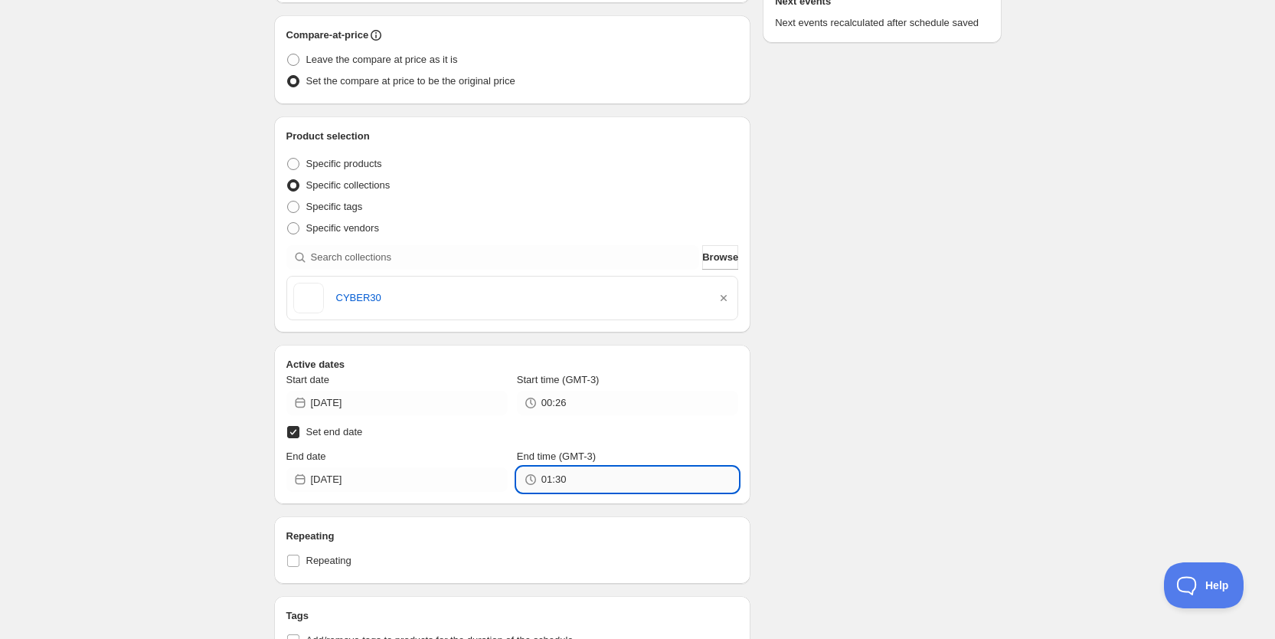
click at [552, 470] on input "01:30" at bounding box center [640, 479] width 197 height 25
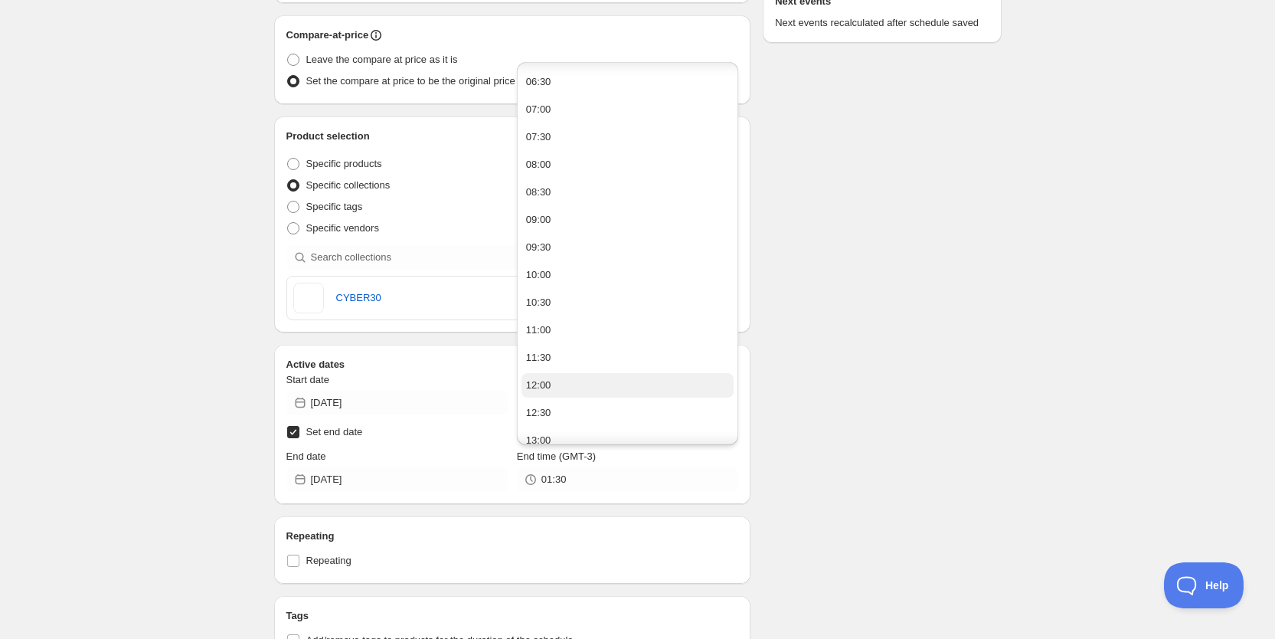
click at [587, 375] on button "12:00" at bounding box center [628, 385] width 212 height 25
type input "12:00"
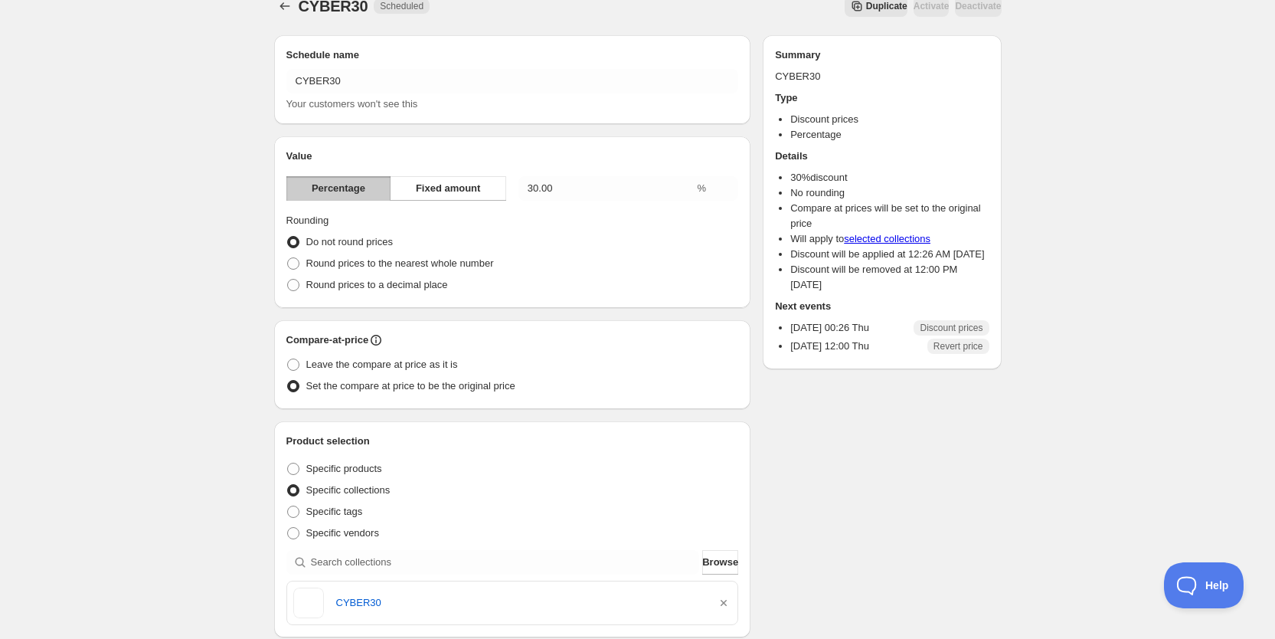
scroll to position [0, 0]
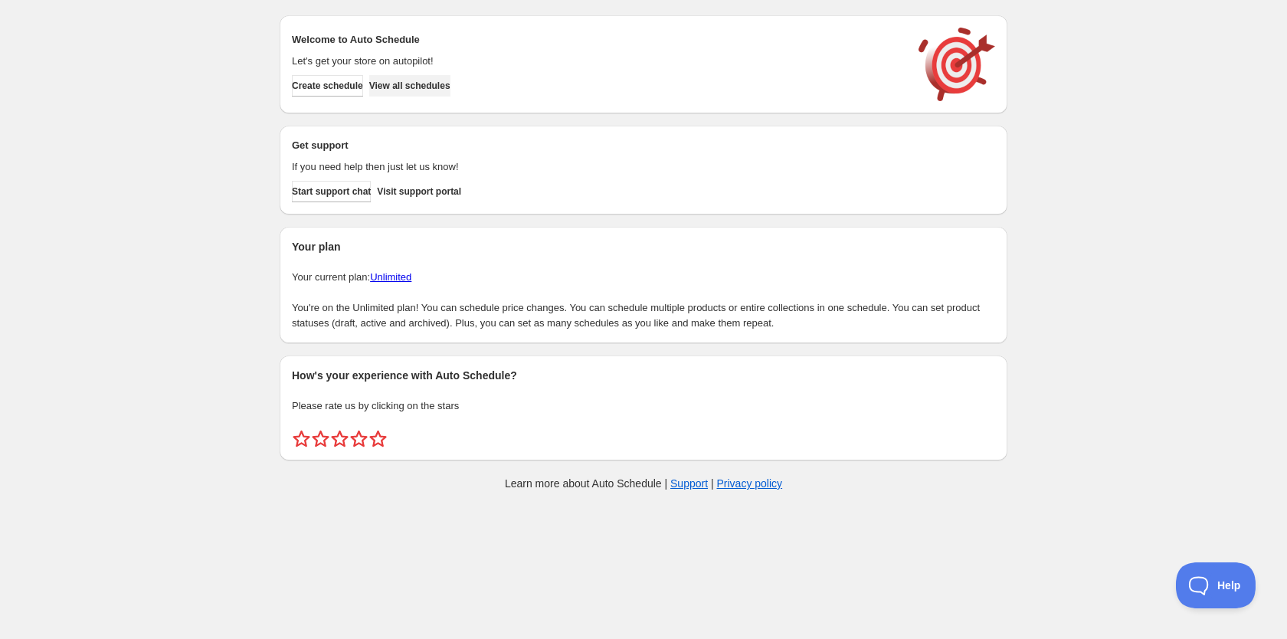
click at [434, 92] on button "View all schedules" at bounding box center [409, 85] width 81 height 21
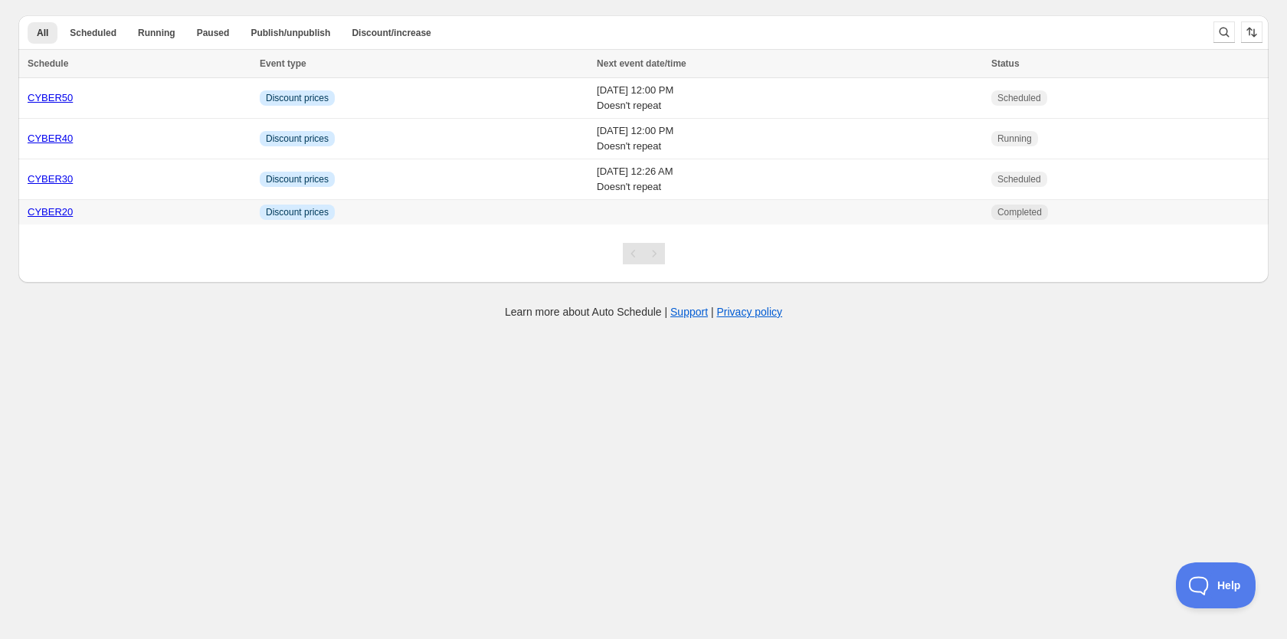
click at [379, 212] on td "Info Discount prices" at bounding box center [423, 212] width 337 height 25
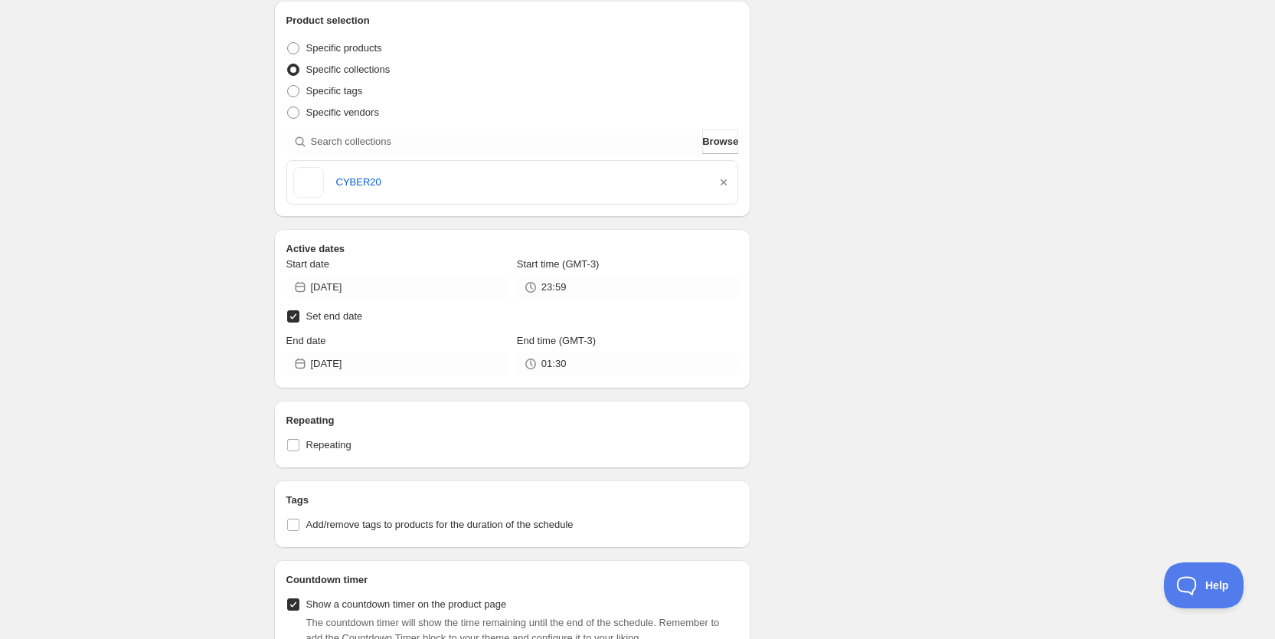
scroll to position [445, 0]
click at [434, 279] on input "[DATE]" at bounding box center [409, 285] width 197 height 25
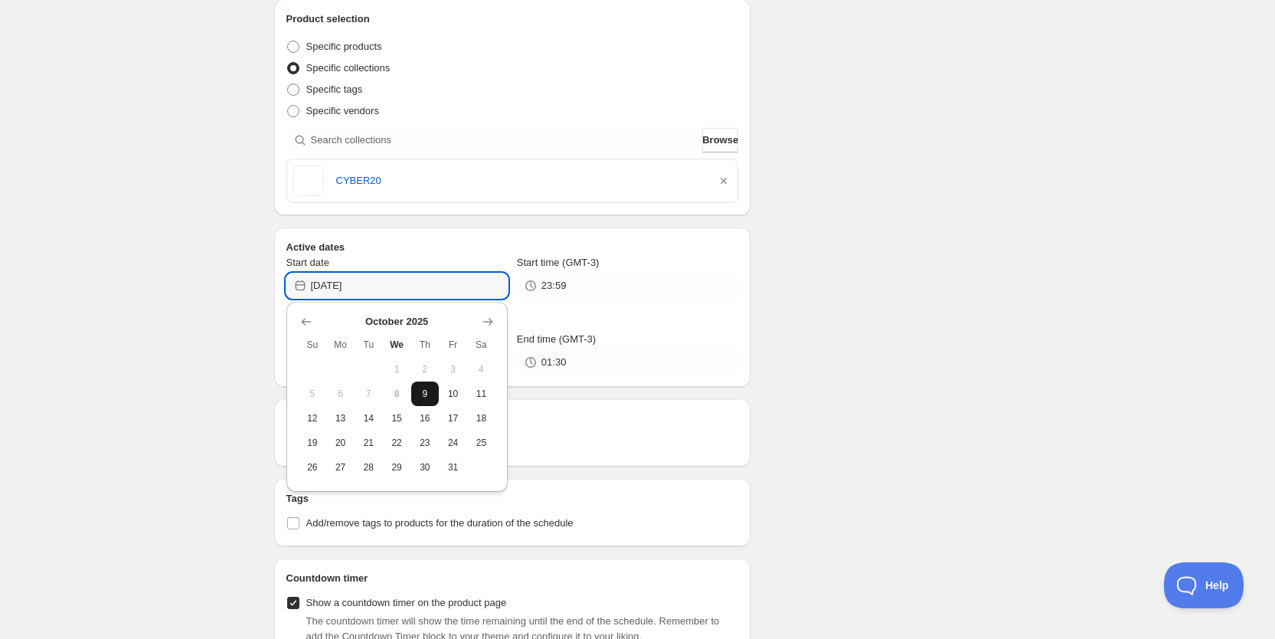
click at [423, 395] on span "9" at bounding box center [425, 394] width 16 height 12
type input "[DATE]"
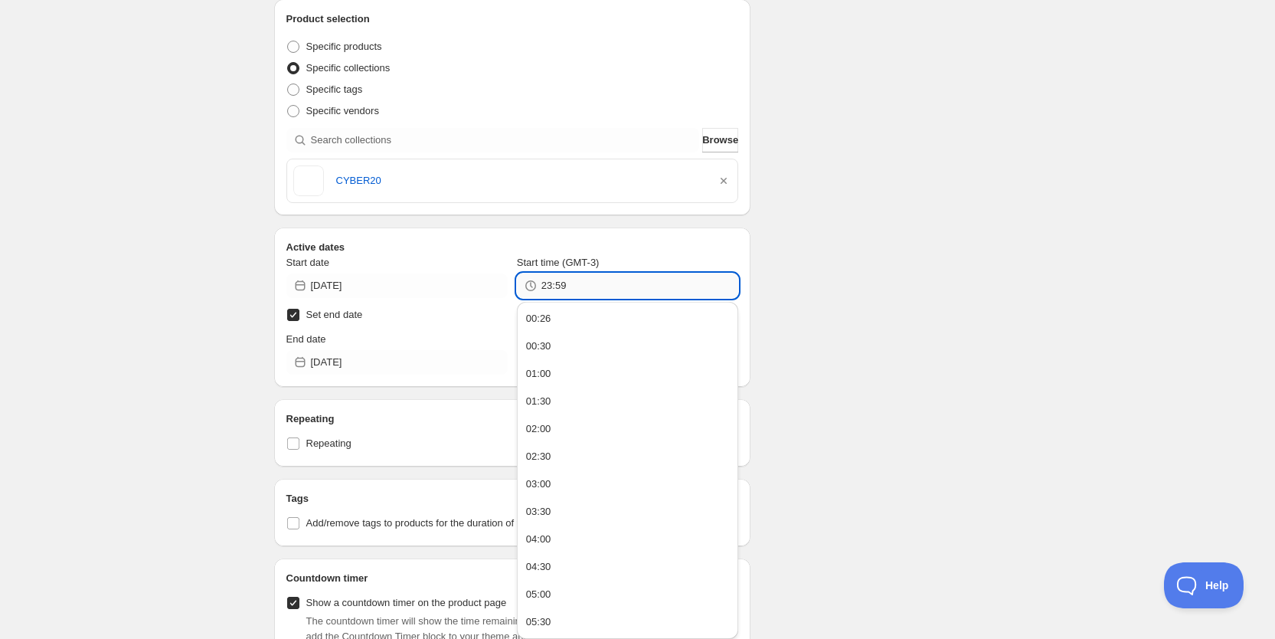
click at [610, 283] on input "23:59" at bounding box center [640, 285] width 197 height 25
click at [609, 322] on button "00:26" at bounding box center [628, 318] width 212 height 25
type input "00:26"
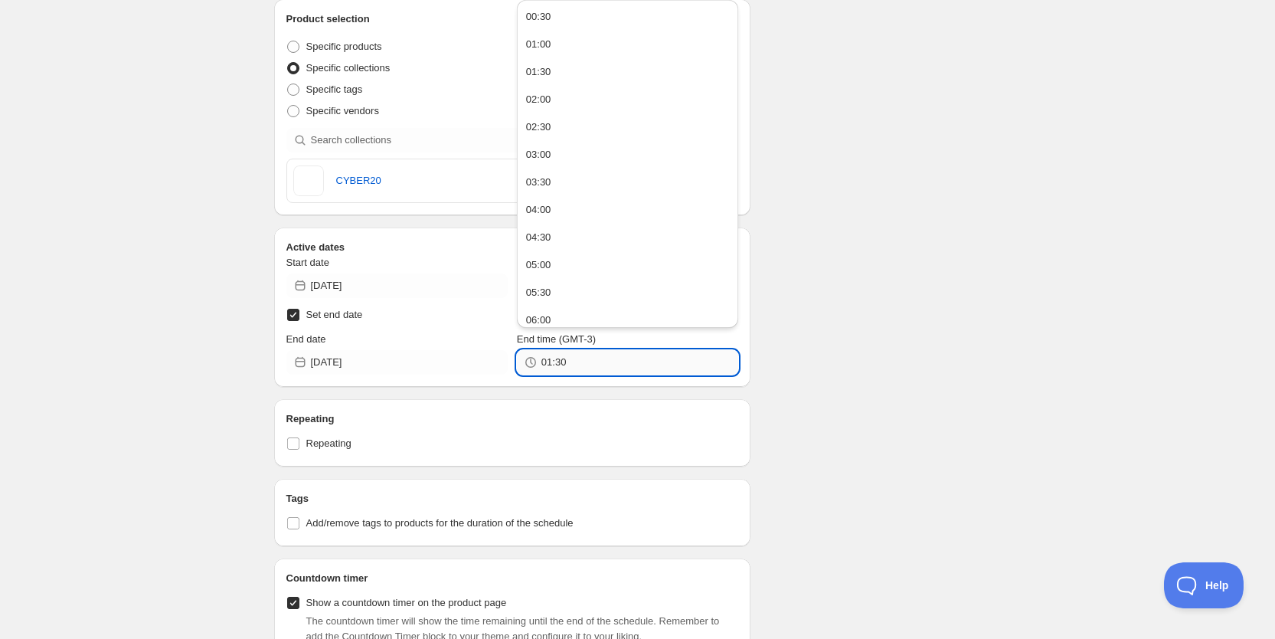
click at [569, 358] on input "01:30" at bounding box center [640, 362] width 197 height 25
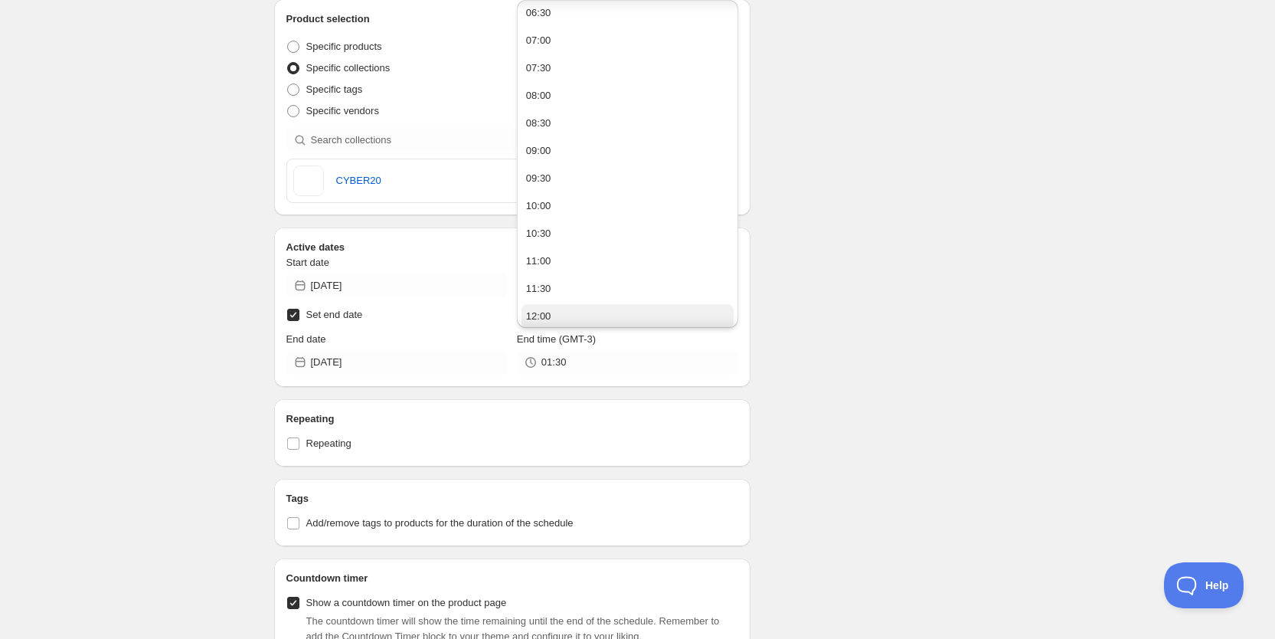
click at [568, 315] on button "12:00" at bounding box center [628, 316] width 212 height 25
type input "12:00"
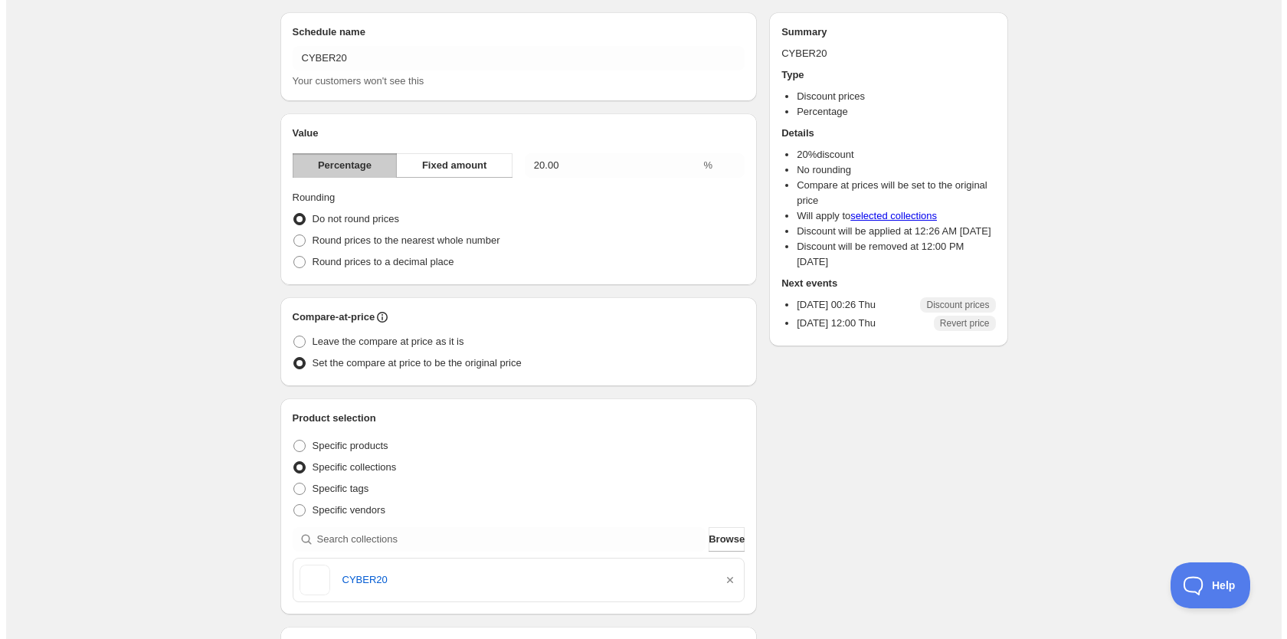
scroll to position [0, 0]
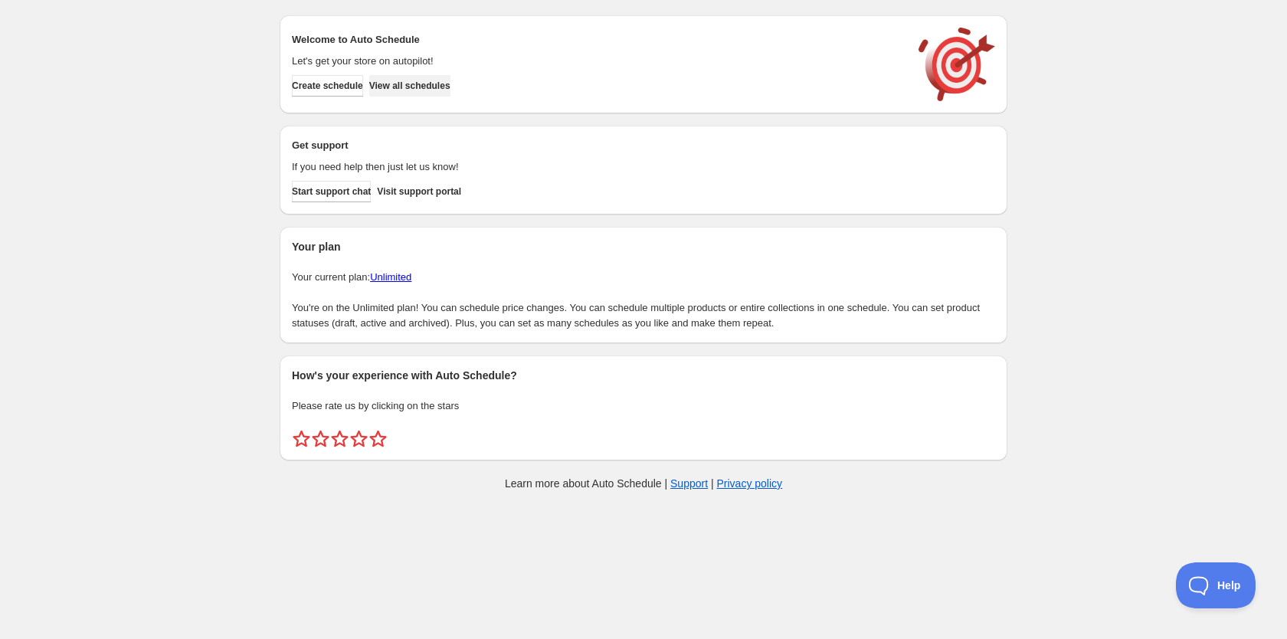
click at [420, 82] on span "View all schedules" at bounding box center [409, 86] width 81 height 12
